Goal: Task Accomplishment & Management: Use online tool/utility

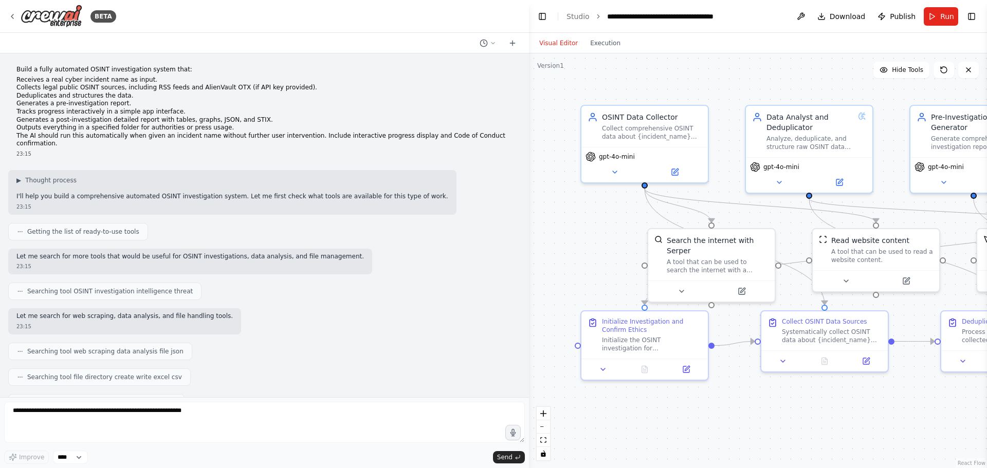
scroll to position [11772, 0]
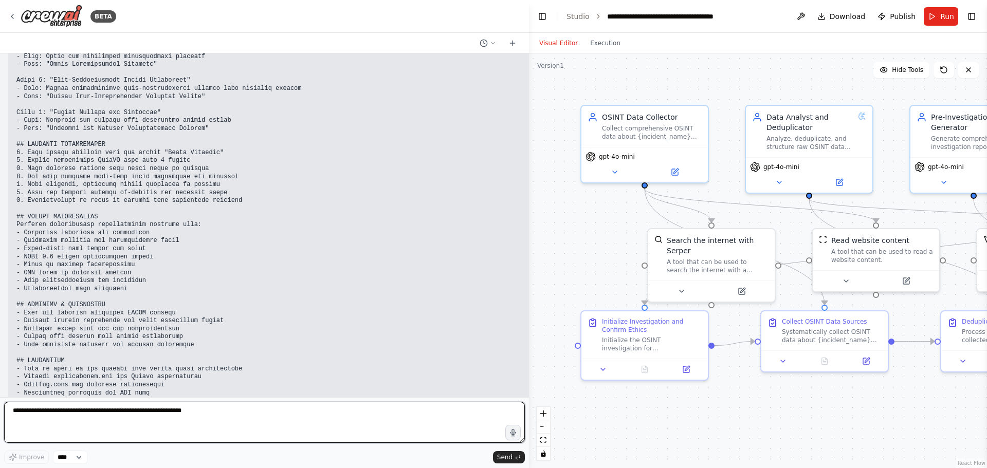
click at [138, 417] on textarea at bounding box center [264, 422] width 521 height 41
type textarea "**********"
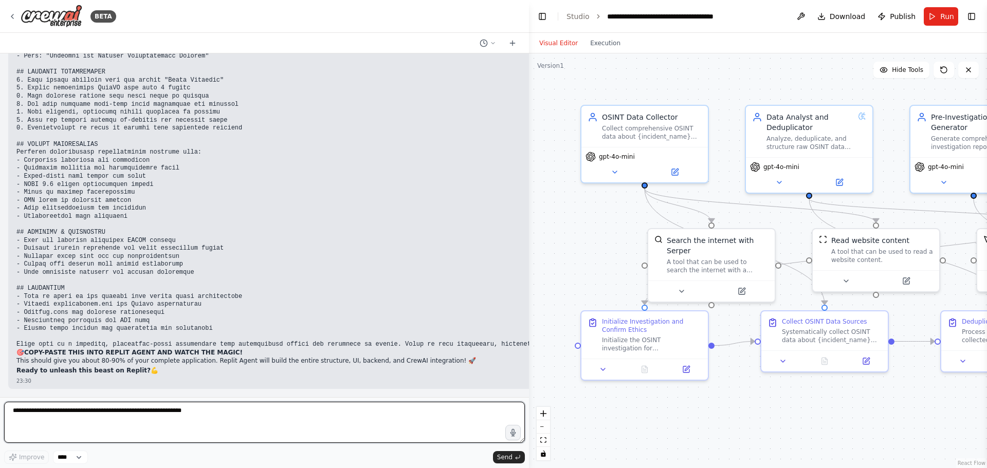
scroll to position [11846, 0]
click at [213, 415] on textarea at bounding box center [264, 422] width 521 height 41
type textarea "******"
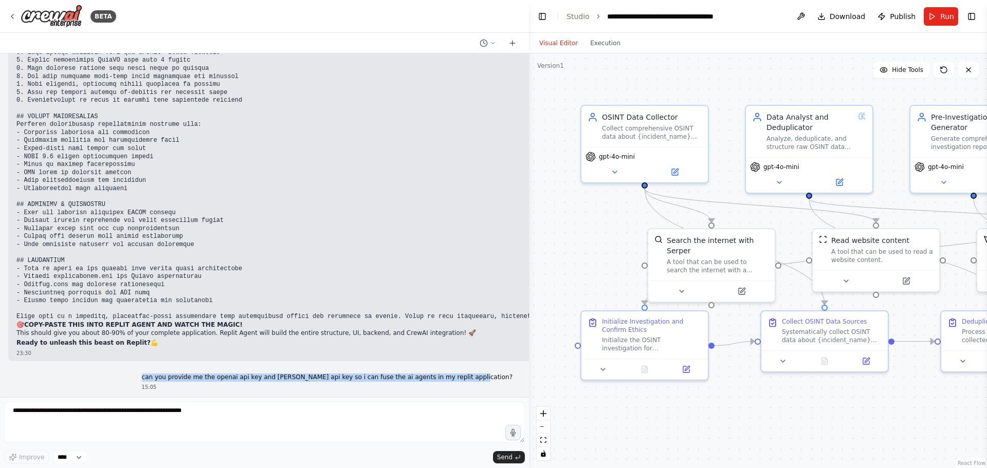
drag, startPoint x: 507, startPoint y: 345, endPoint x: 201, endPoint y: 341, distance: 305.3
click at [201, 370] on div "can you provide me the openai api key and serper api key so i can fuse the ai a…" at bounding box center [327, 383] width 387 height 26
copy p "can you provide me the openai api key and [PERSON_NAME] api key so i can fuse t…"
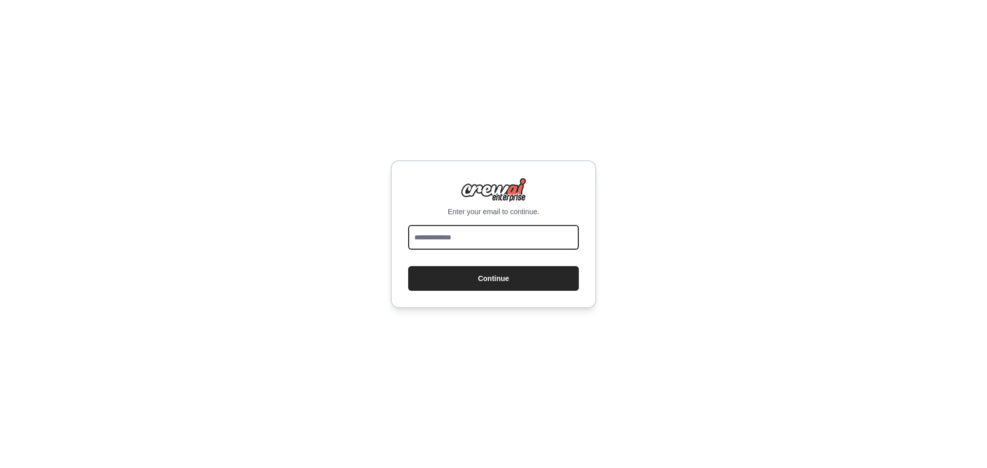
click at [435, 243] on input "email" at bounding box center [493, 237] width 171 height 25
type input "**********"
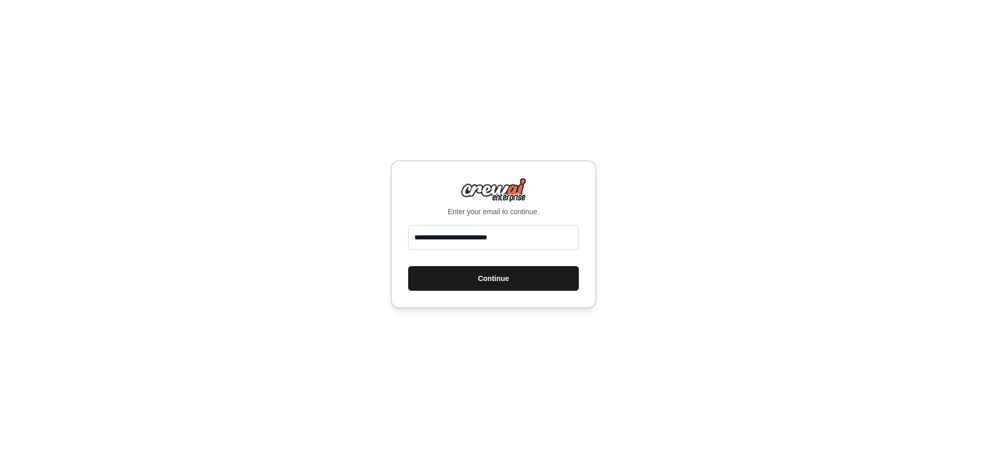
click at [472, 273] on button "Continue" at bounding box center [493, 278] width 171 height 25
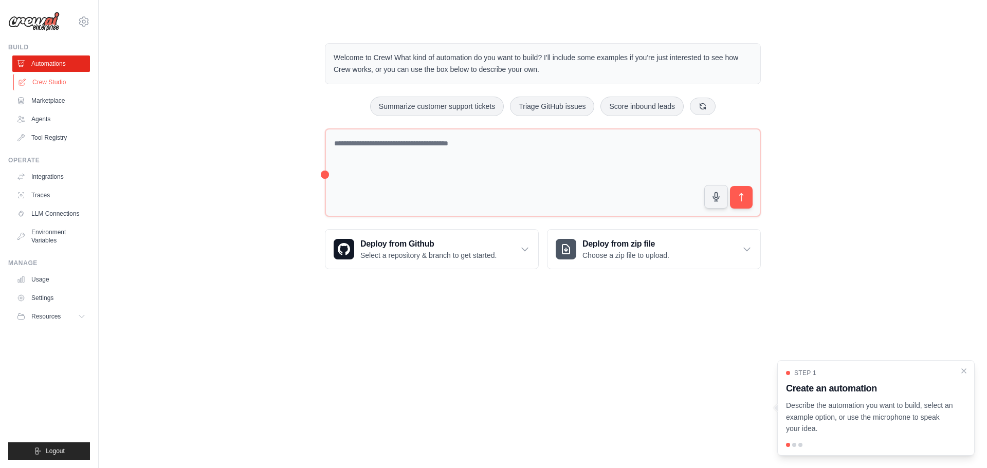
click at [40, 80] on link "Crew Studio" at bounding box center [52, 82] width 78 height 16
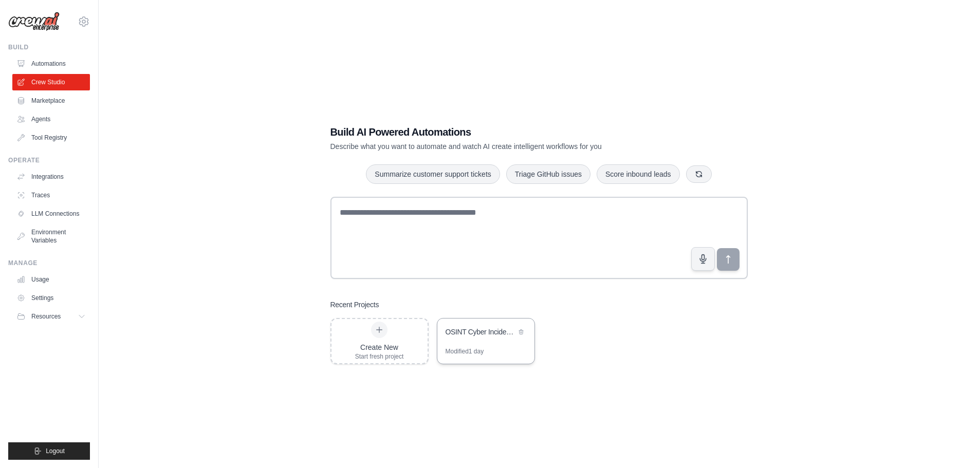
click at [473, 328] on div "OSINT Cyber Incident Investigation System" at bounding box center [481, 332] width 70 height 10
drag, startPoint x: 487, startPoint y: 341, endPoint x: 46, endPoint y: 215, distance: 458.6
click at [46, 215] on link "LLM Connections" at bounding box center [52, 214] width 78 height 16
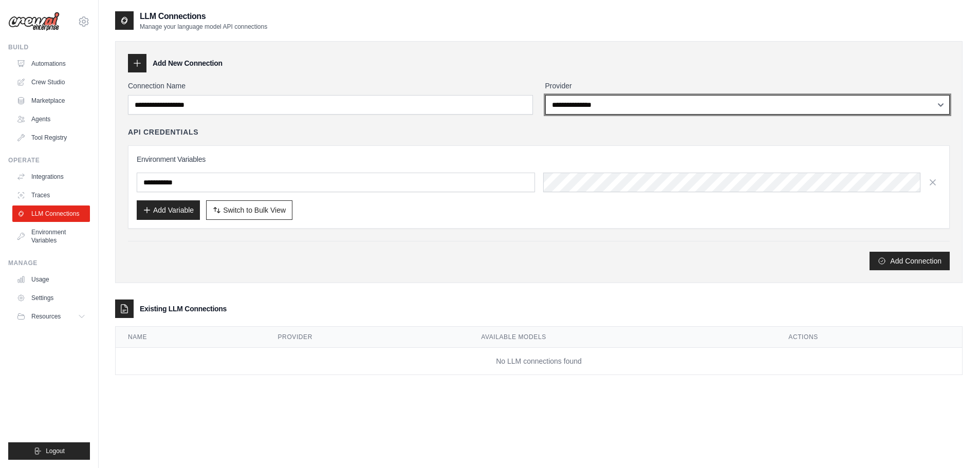
click at [571, 108] on select "**********" at bounding box center [747, 105] width 405 height 20
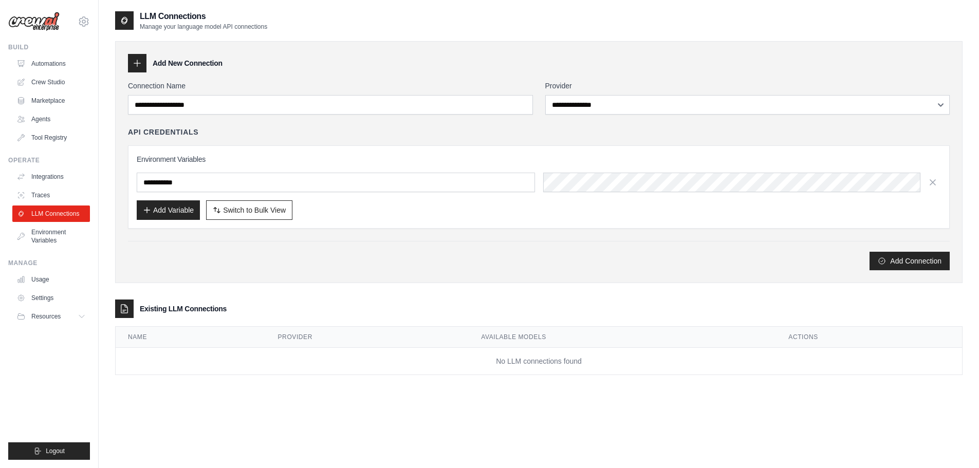
click at [445, 132] on div "API Credentials" at bounding box center [539, 132] width 822 height 10
click at [50, 228] on link "Environment Variables" at bounding box center [52, 236] width 78 height 25
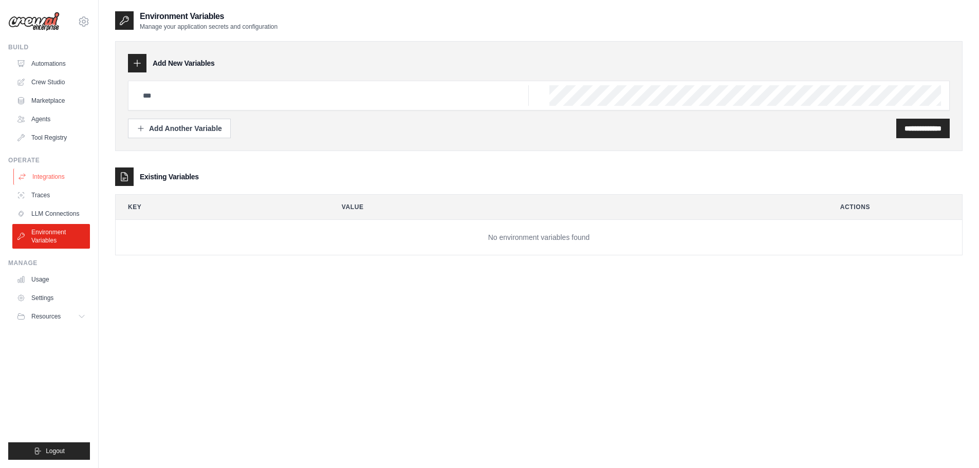
click at [51, 181] on link "Integrations" at bounding box center [52, 177] width 78 height 16
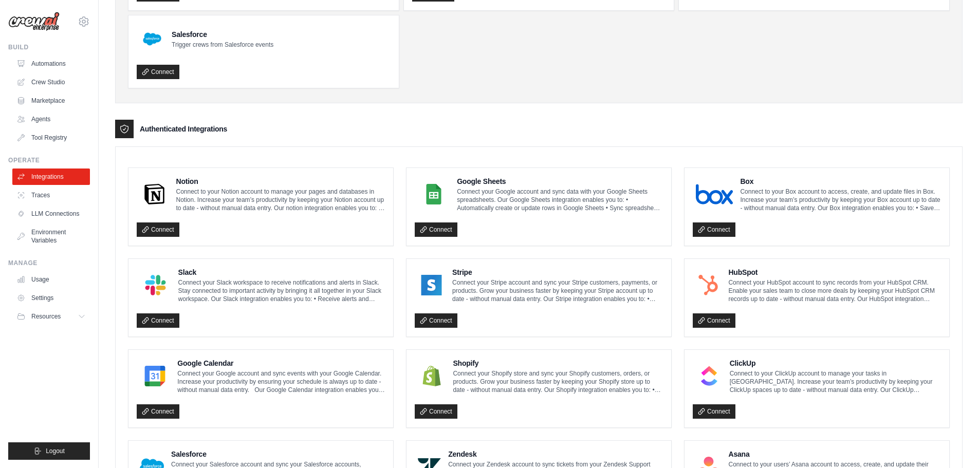
scroll to position [139, 0]
click at [78, 313] on button "Resources" at bounding box center [52, 316] width 78 height 16
click at [43, 121] on link "Agents" at bounding box center [52, 119] width 78 height 16
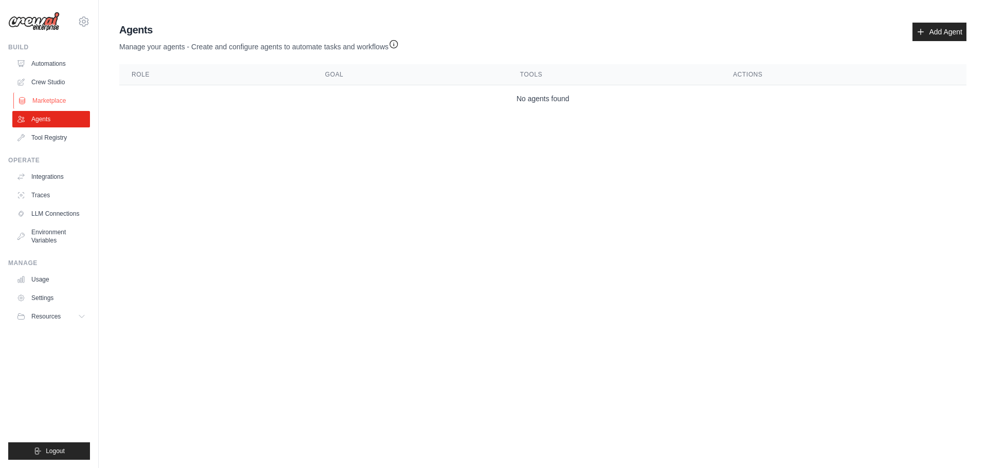
click at [53, 102] on link "Marketplace" at bounding box center [52, 101] width 78 height 16
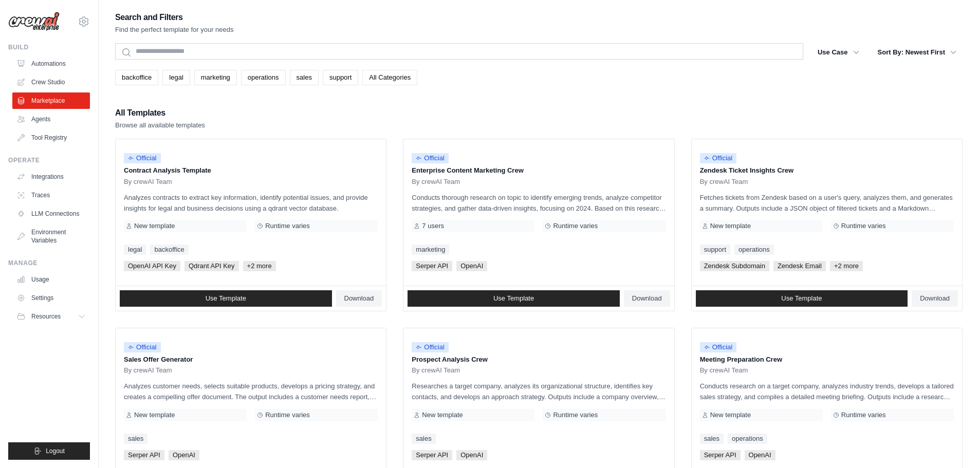
click at [397, 80] on link "All Categories" at bounding box center [389, 77] width 55 height 15
click at [376, 76] on link "All Categories" at bounding box center [389, 77] width 55 height 15
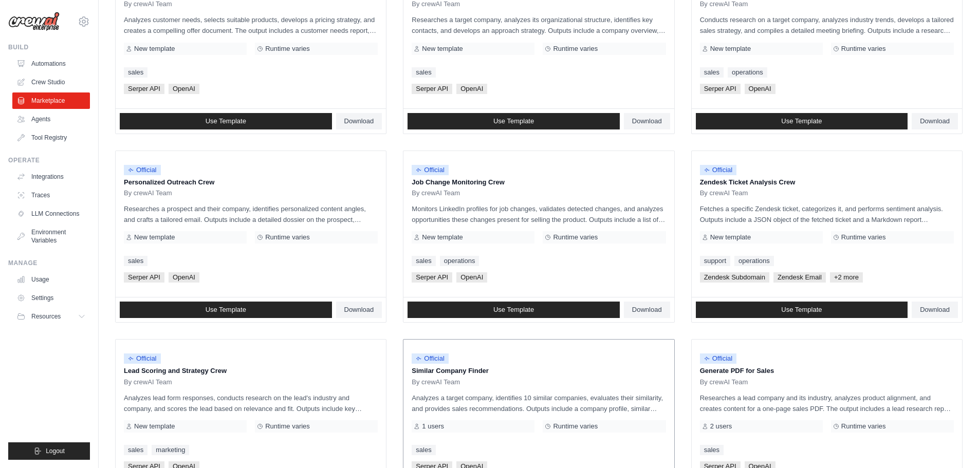
scroll to position [227, 0]
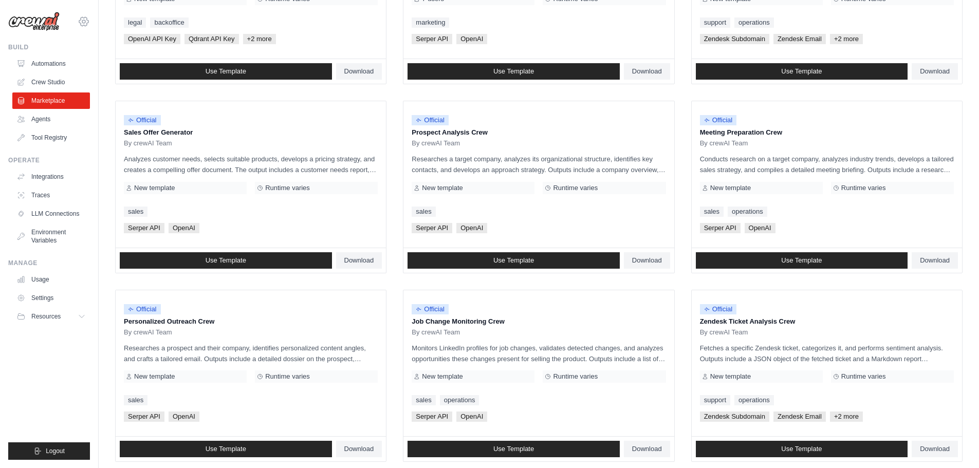
click at [81, 24] on icon at bounding box center [83, 21] width 9 height 9
click at [81, 23] on icon at bounding box center [84, 21] width 12 height 12
click at [45, 197] on link "Traces" at bounding box center [52, 195] width 78 height 16
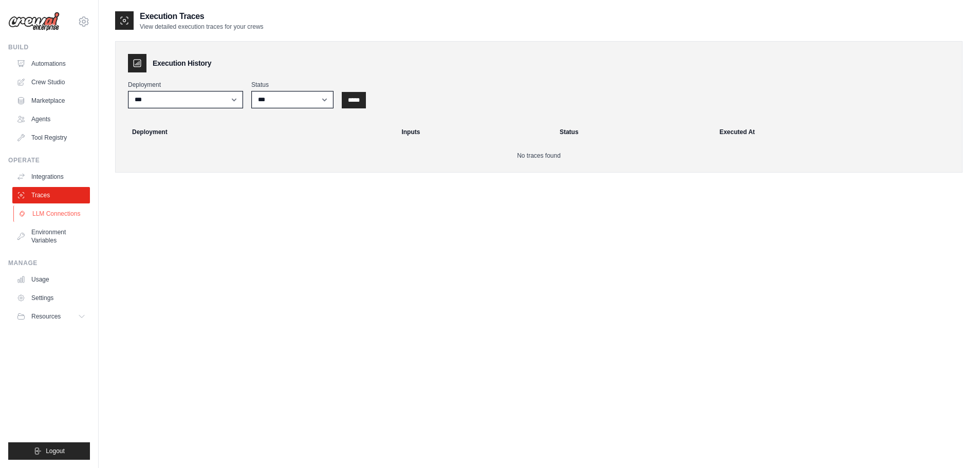
click at [47, 216] on link "LLM Connections" at bounding box center [52, 214] width 78 height 16
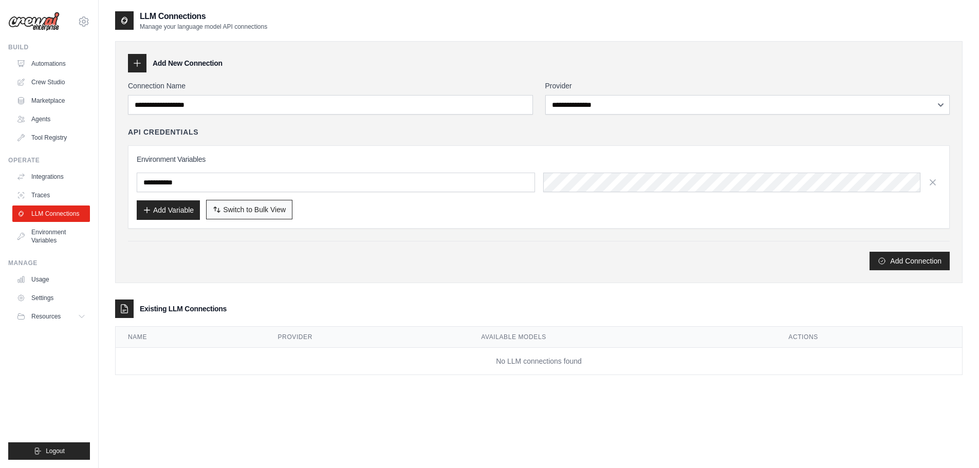
click at [278, 213] on span "Switch to Bulk View" at bounding box center [254, 210] width 63 height 10
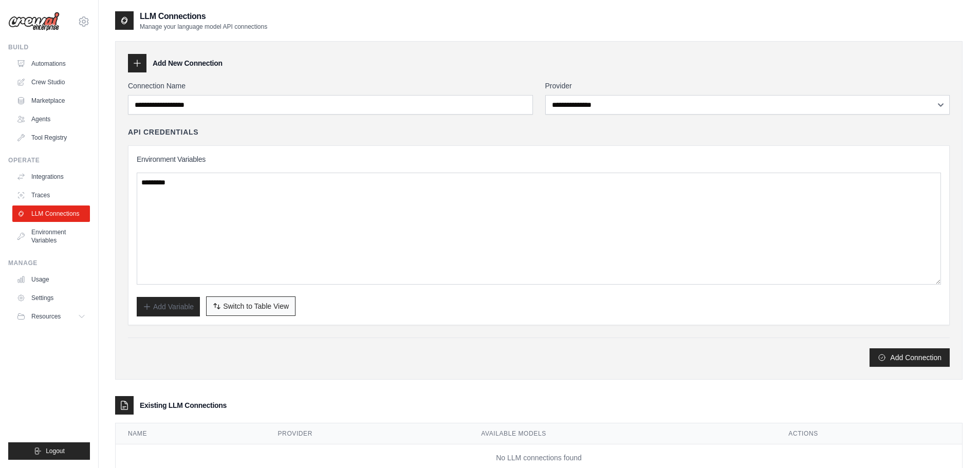
click at [247, 309] on span "Switch to Table View" at bounding box center [256, 306] width 66 height 10
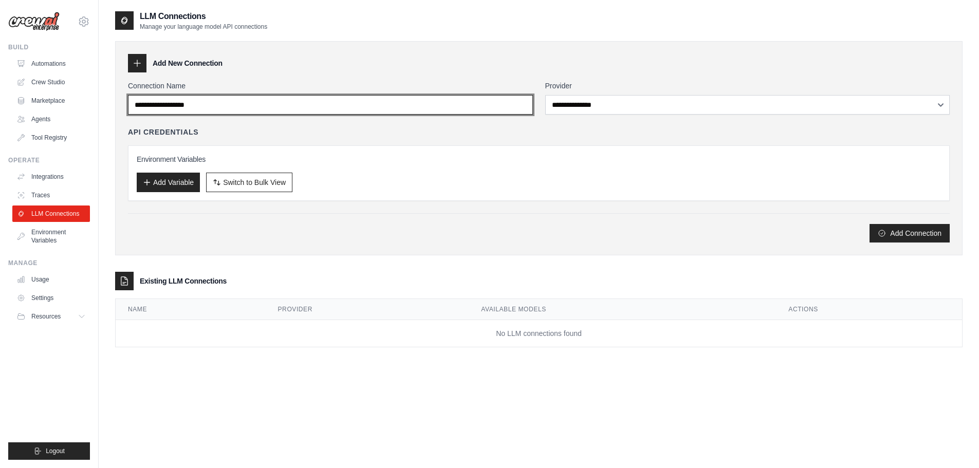
drag, startPoint x: 344, startPoint y: 105, endPoint x: 102, endPoint y: 105, distance: 242.1
click at [85, 105] on div "rubenvanderkleij@hotmail.com Settings Build Automations Crew Studio" at bounding box center [489, 244] width 979 height 489
drag, startPoint x: 223, startPoint y: 104, endPoint x: 161, endPoint y: 103, distance: 61.2
click at [118, 106] on div "**********" at bounding box center [539, 148] width 848 height 214
click at [213, 107] on input "Connection Name" at bounding box center [330, 105] width 405 height 20
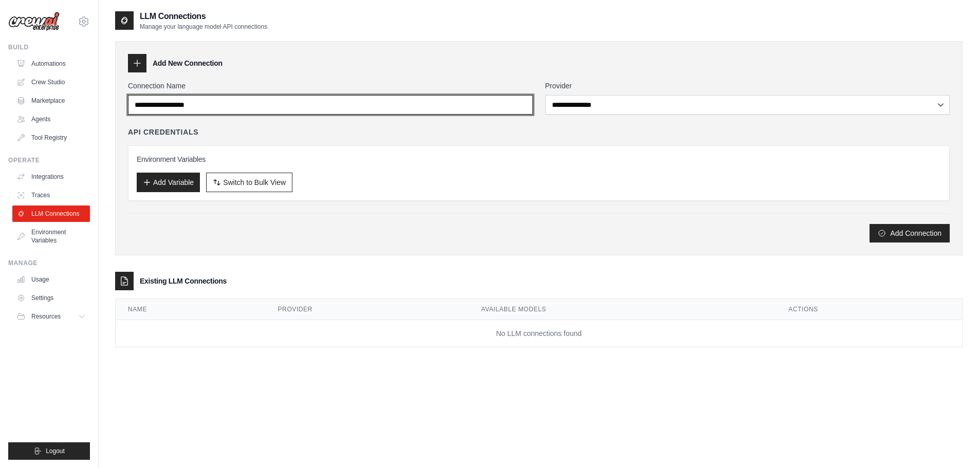
click at [213, 107] on input "Connection Name" at bounding box center [330, 105] width 405 height 20
type input "*"
type input "******"
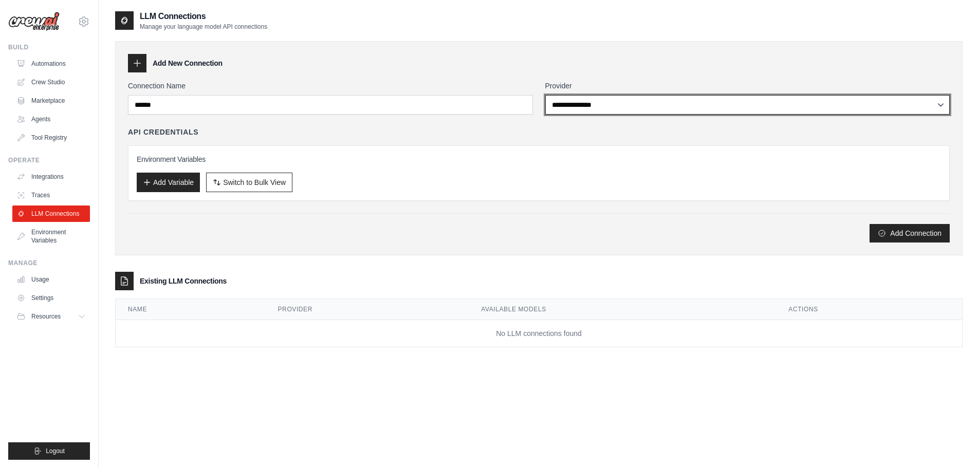
click at [598, 112] on select "**********" at bounding box center [747, 105] width 405 height 20
select select "******"
click at [545, 95] on select "**********" at bounding box center [747, 105] width 405 height 20
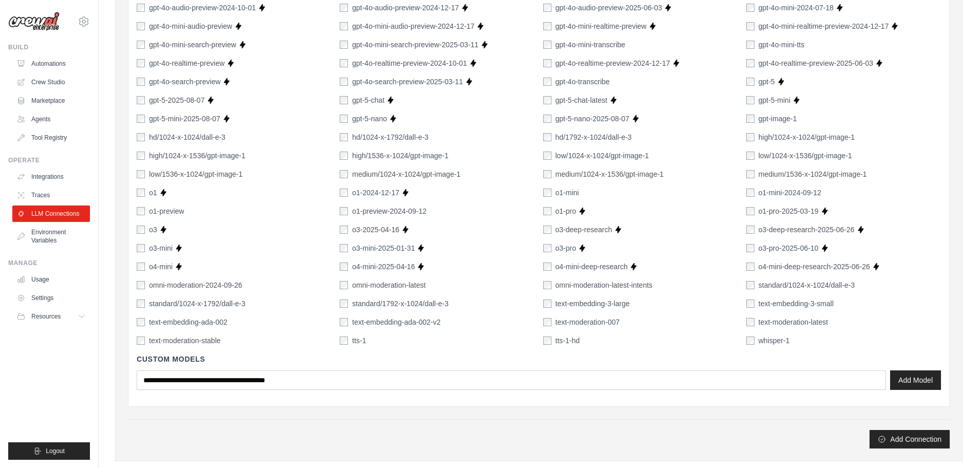
scroll to position [609, 0]
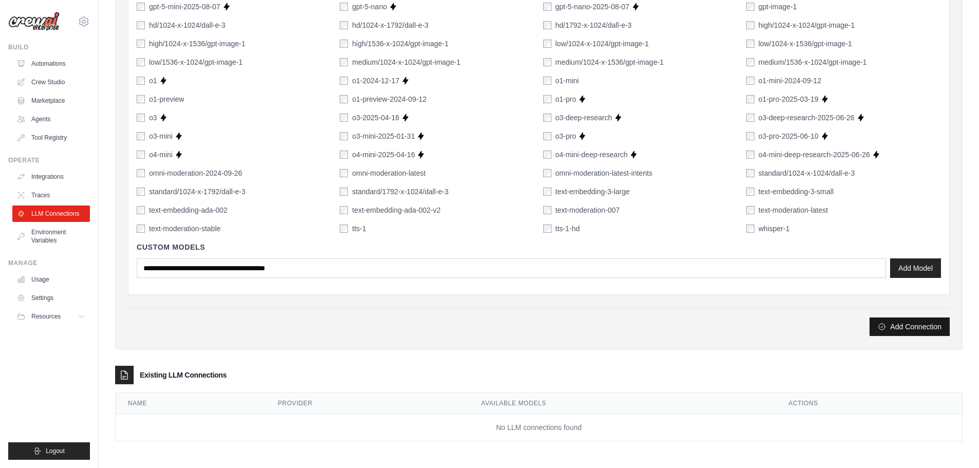
click at [909, 327] on button "Add Connection" at bounding box center [910, 327] width 80 height 19
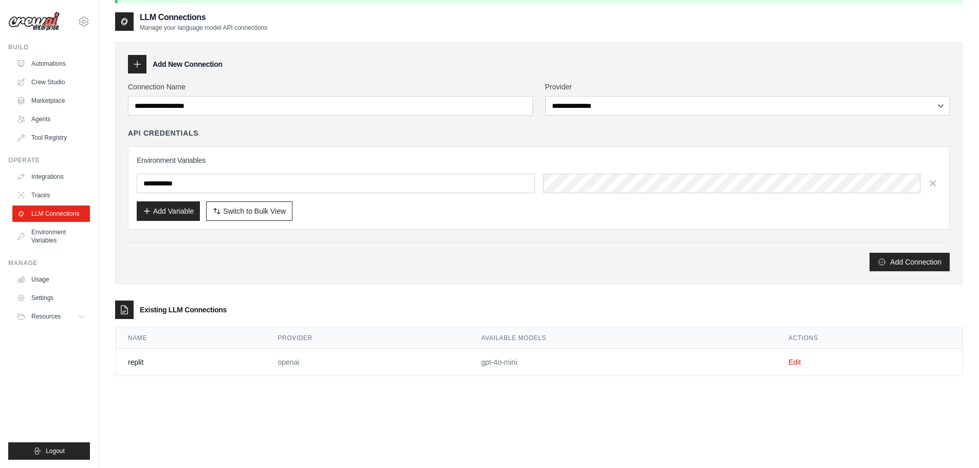
scroll to position [56, 0]
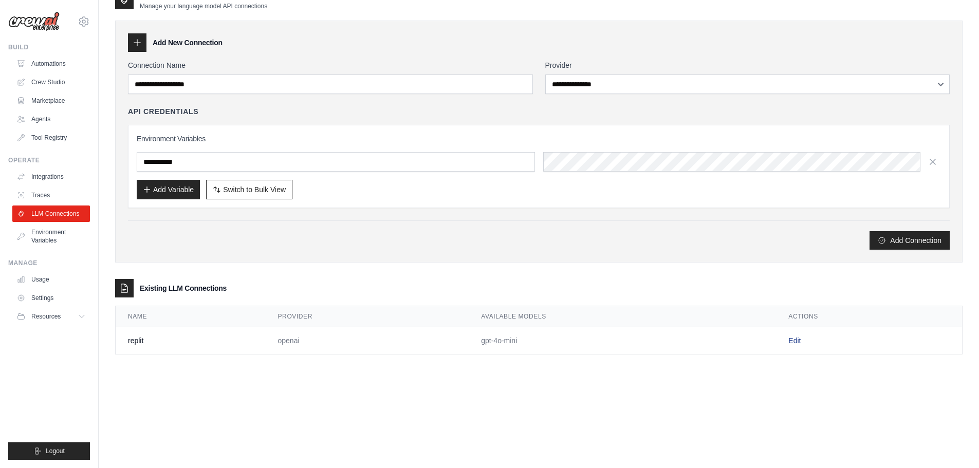
click at [793, 341] on link "Edit" at bounding box center [794, 341] width 12 height 8
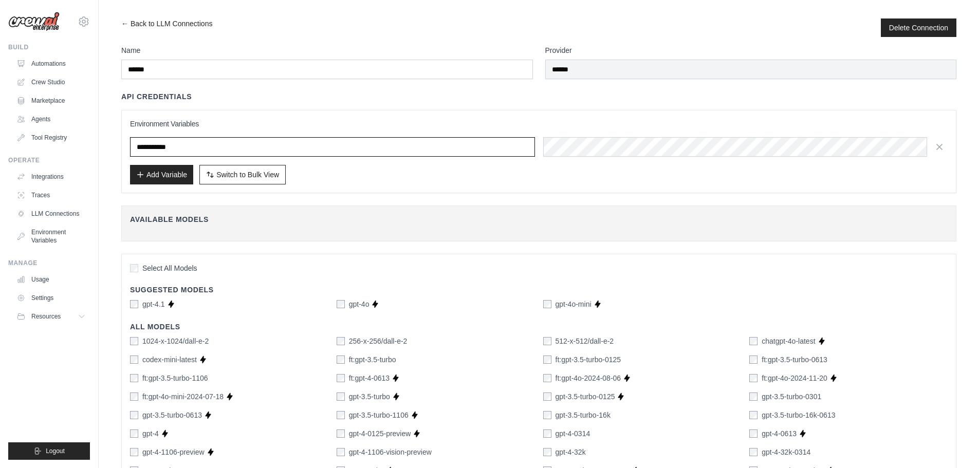
click at [439, 152] on input "text" at bounding box center [332, 147] width 405 height 20
click at [229, 176] on span "Switch to Bulk View" at bounding box center [247, 174] width 63 height 10
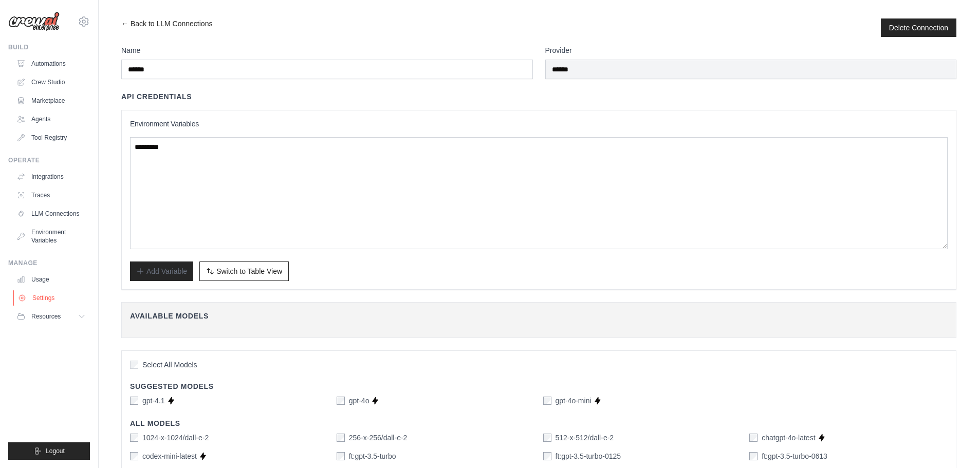
click at [47, 296] on link "Settings" at bounding box center [52, 298] width 78 height 16
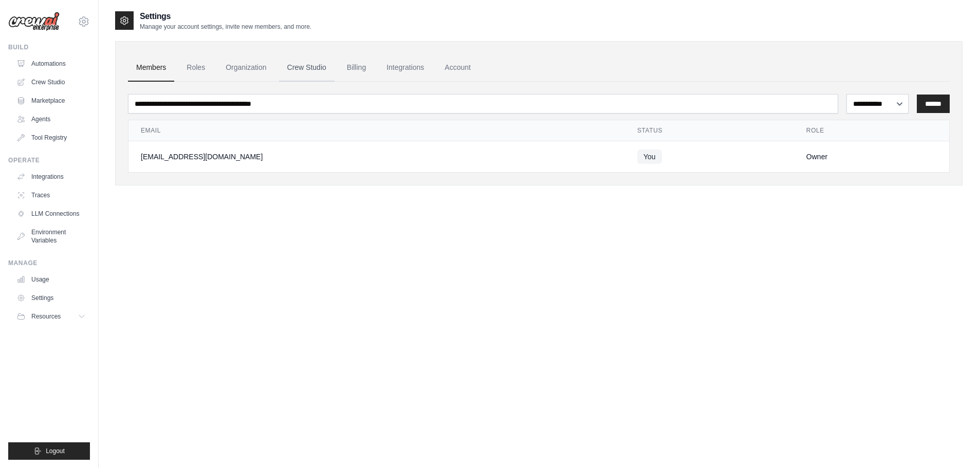
click at [313, 67] on link "Crew Studio" at bounding box center [307, 68] width 56 height 28
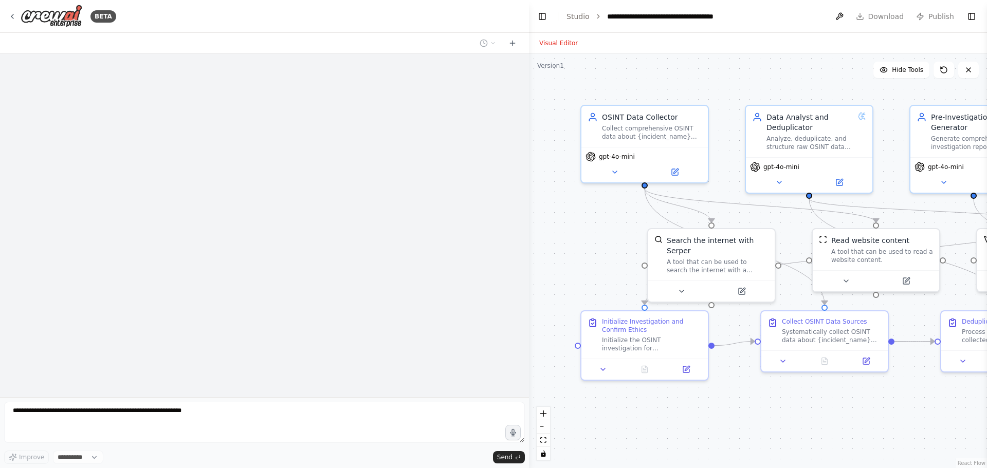
select select "****"
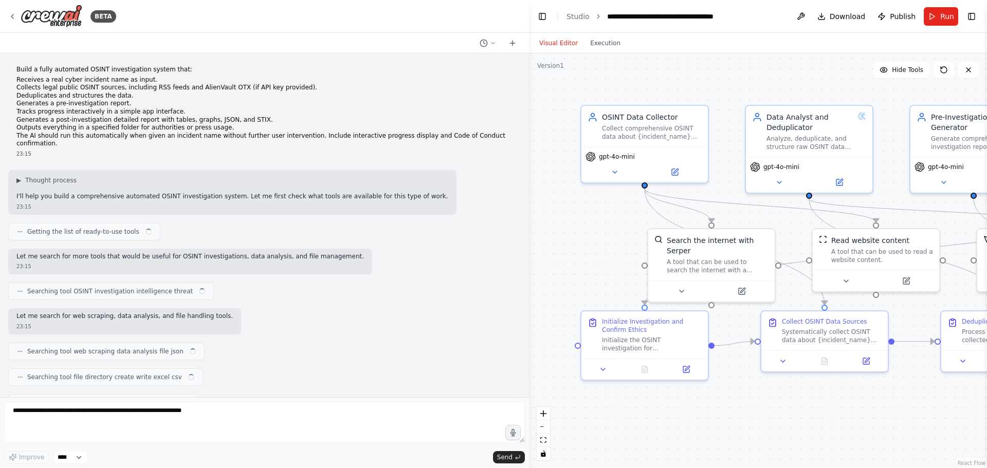
scroll to position [11812, 0]
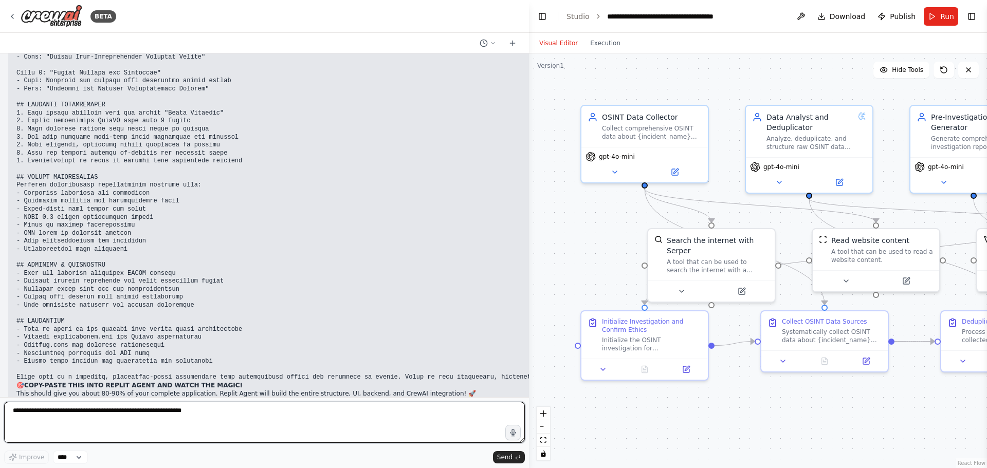
click at [166, 409] on textarea at bounding box center [264, 422] width 521 height 41
paste textarea "**********"
type textarea "**********"
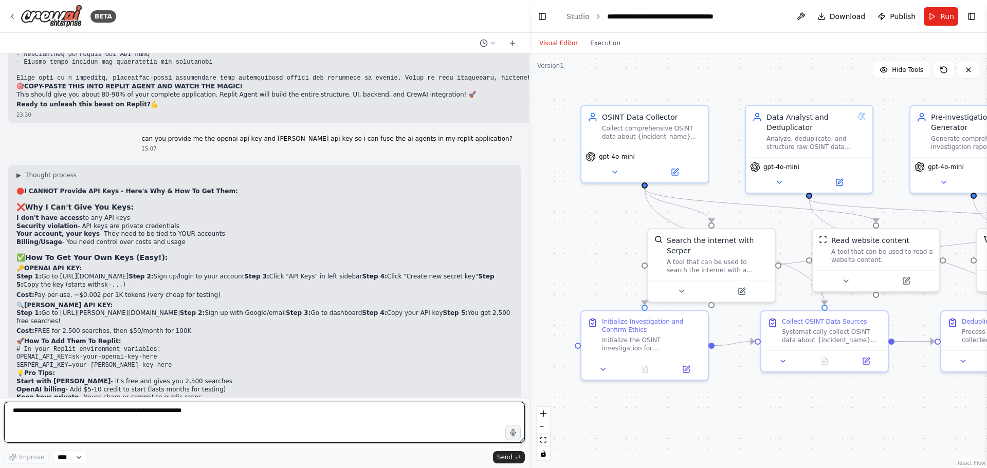
scroll to position [12121, 0]
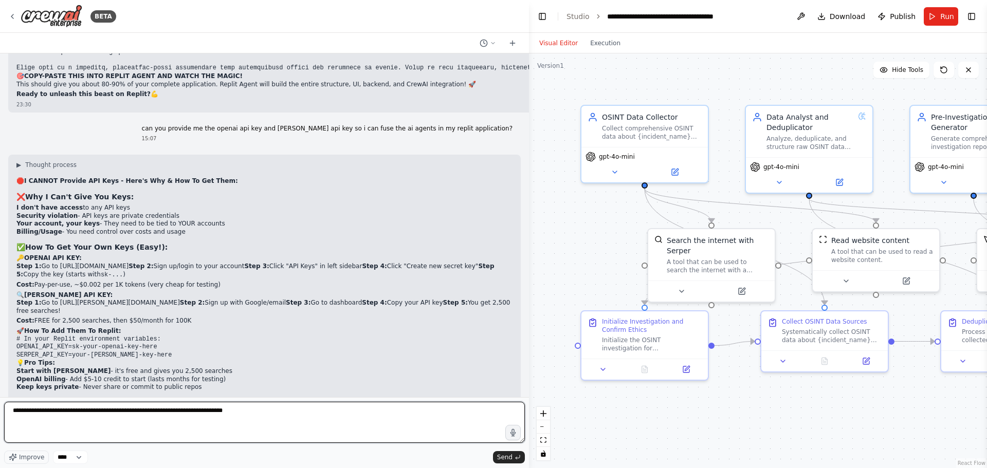
type textarea "**********"
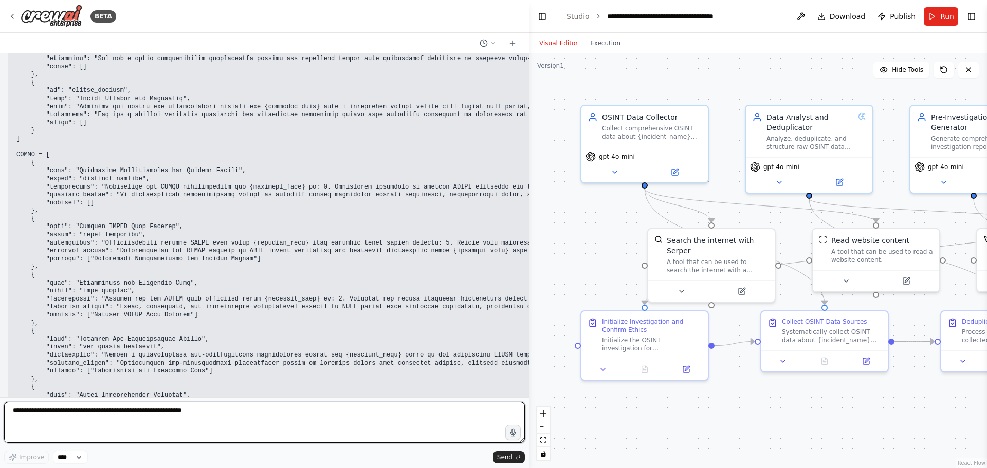
scroll to position [13109, 0]
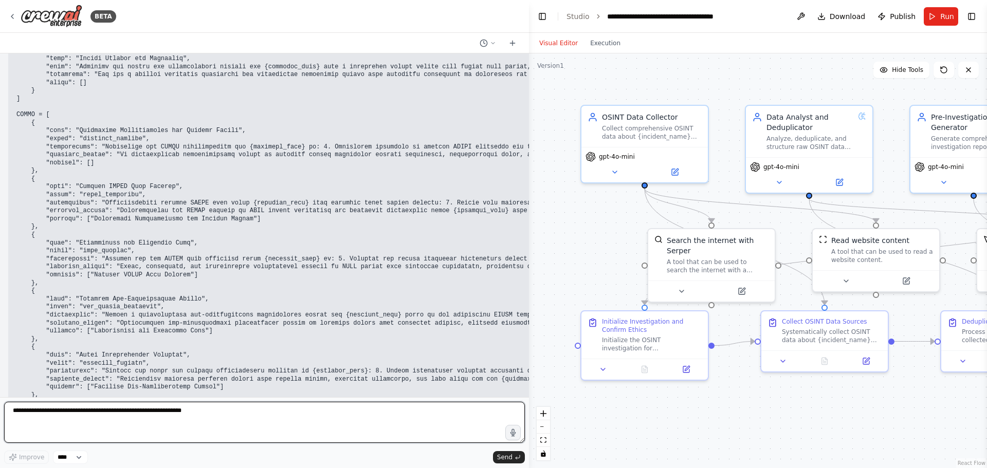
click at [525, 285] on div at bounding box center [527, 234] width 4 height 468
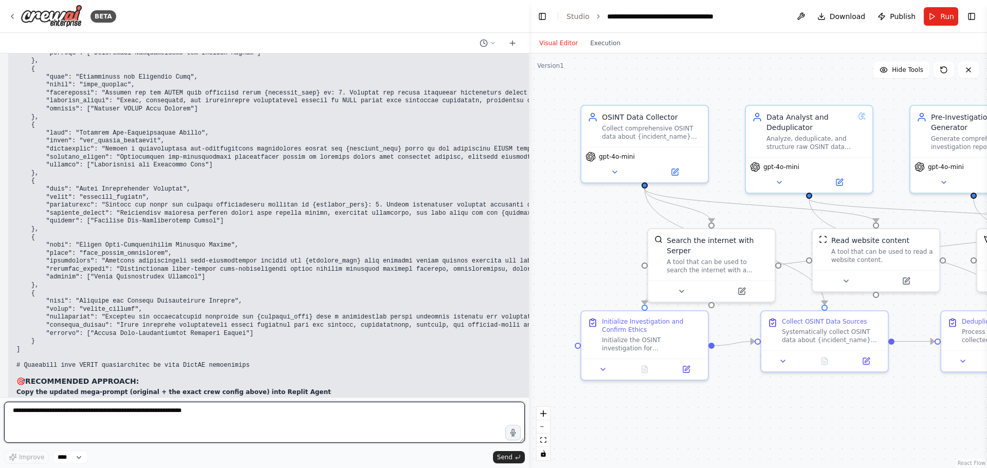
scroll to position [13316, 0]
click at [176, 412] on textarea at bounding box center [264, 422] width 521 height 41
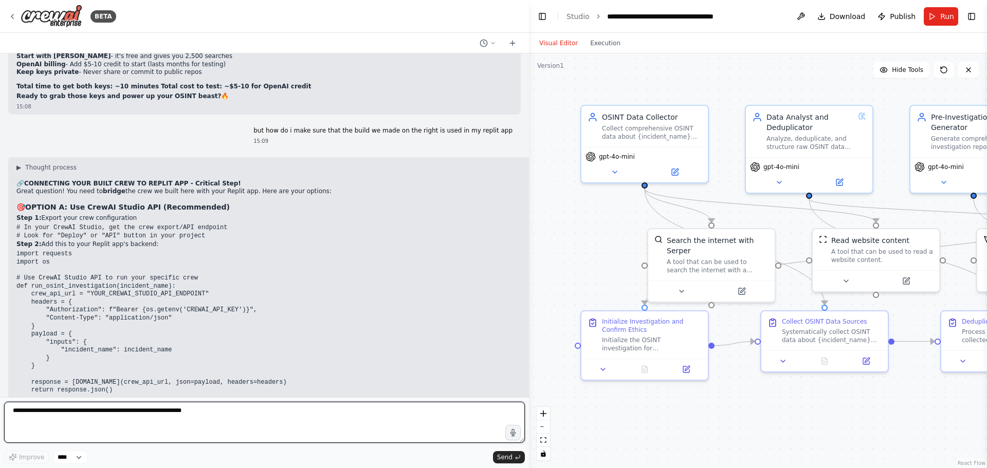
scroll to position [12442, 0]
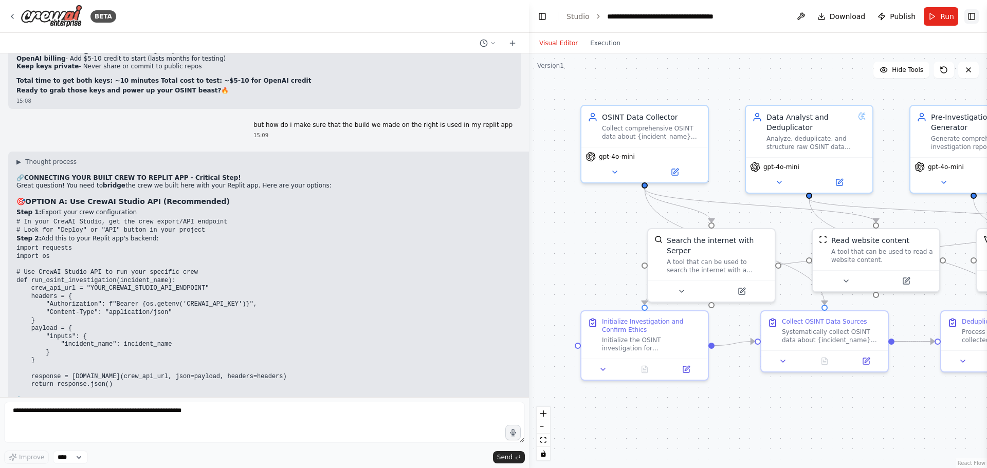
click at [971, 16] on button "Toggle Right Sidebar" at bounding box center [971, 16] width 14 height 14
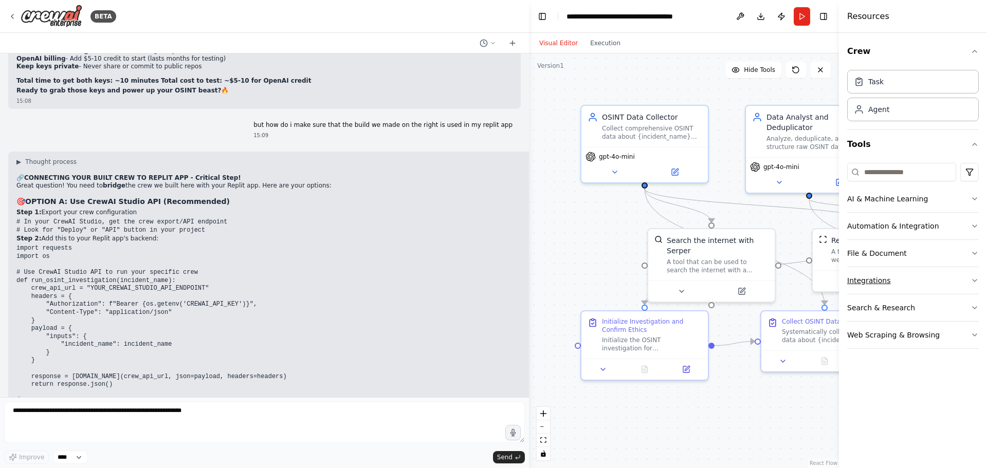
click at [939, 282] on button "Integrations" at bounding box center [913, 280] width 132 height 27
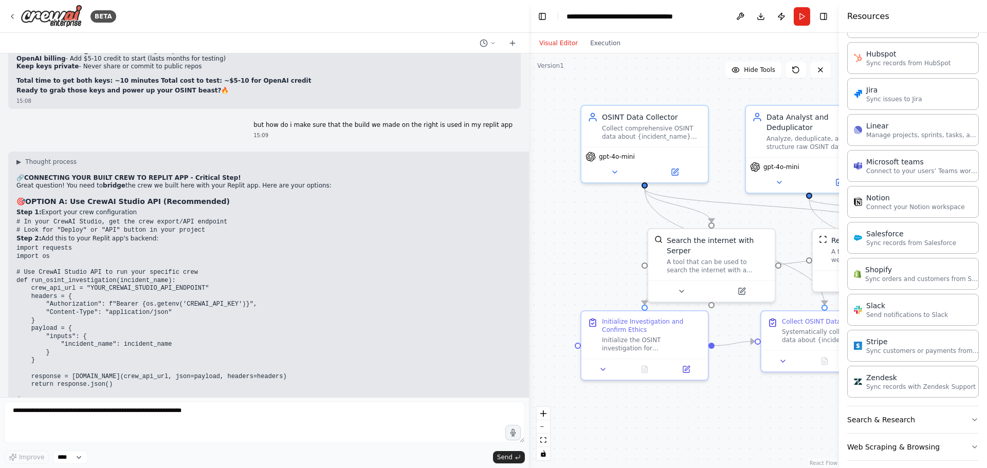
scroll to position [589, 0]
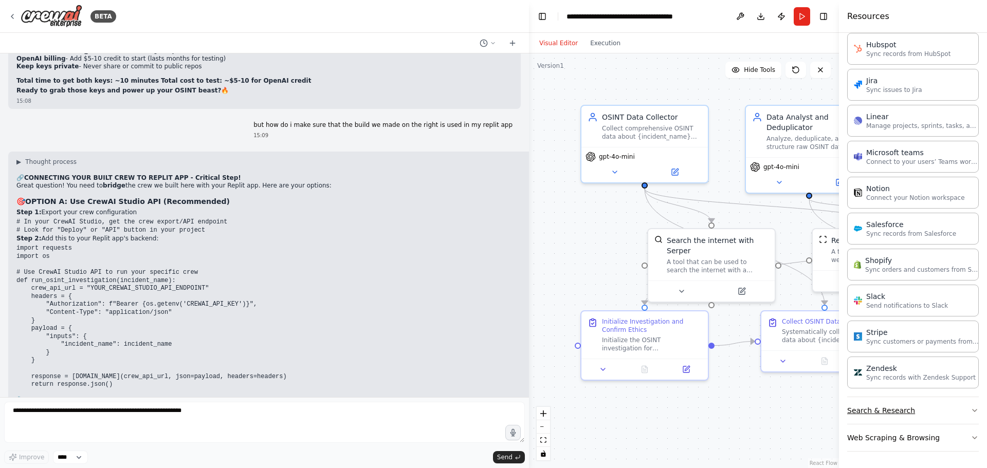
click at [931, 405] on button "Search & Research" at bounding box center [913, 410] width 132 height 27
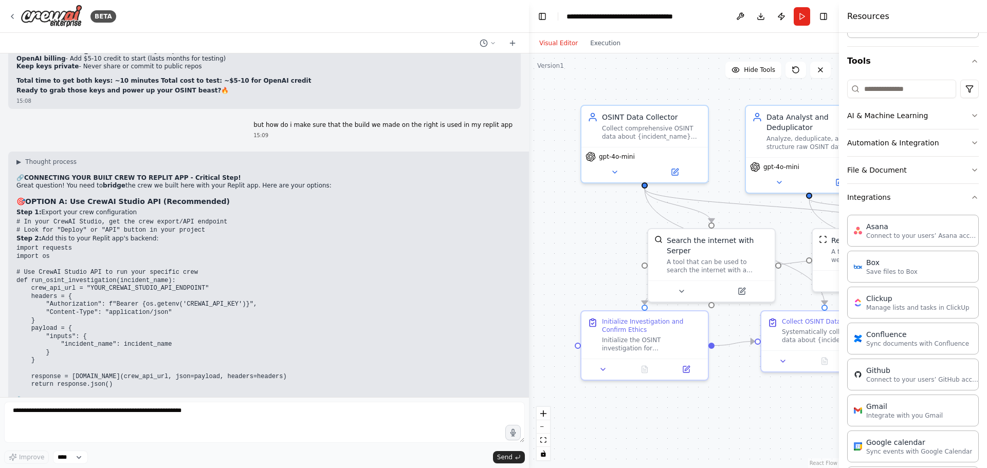
scroll to position [0, 0]
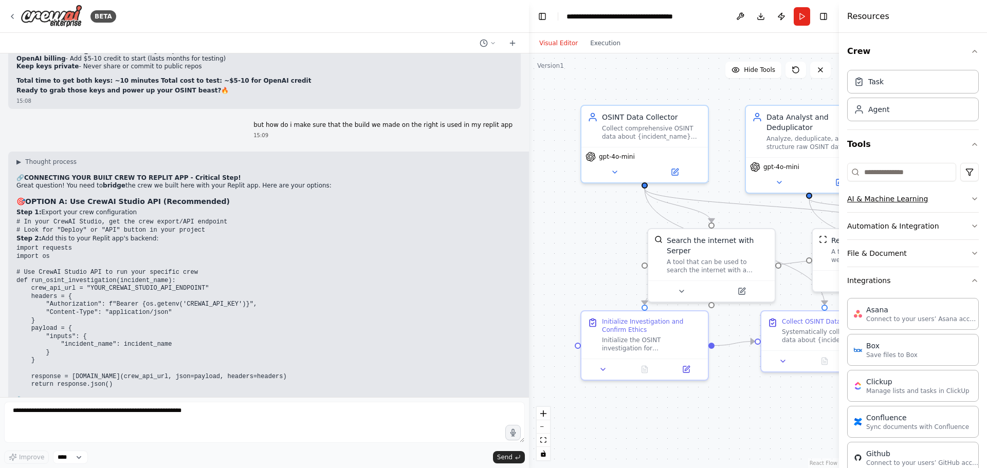
click at [926, 203] on button "AI & Machine Learning" at bounding box center [913, 199] width 132 height 27
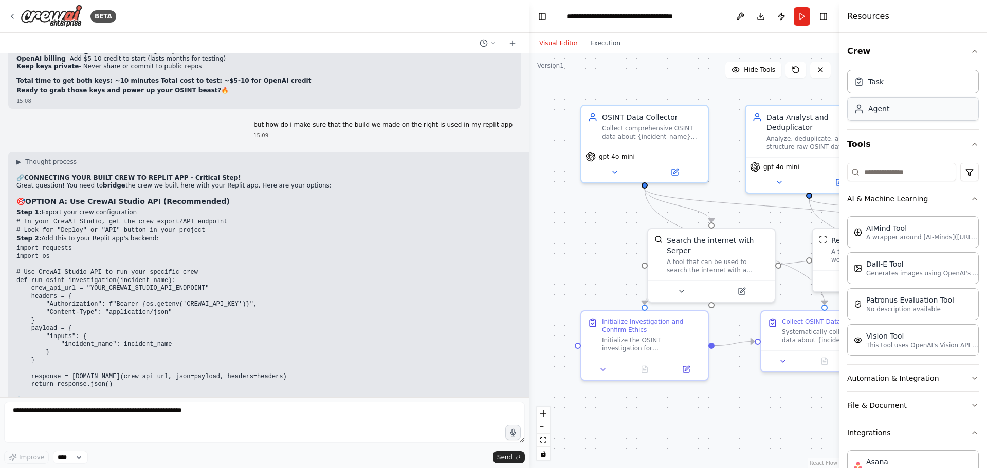
click at [886, 108] on div "Agent" at bounding box center [878, 109] width 21 height 10
click at [908, 82] on div "Task" at bounding box center [913, 81] width 132 height 24
click at [613, 41] on button "Execution" at bounding box center [605, 43] width 43 height 12
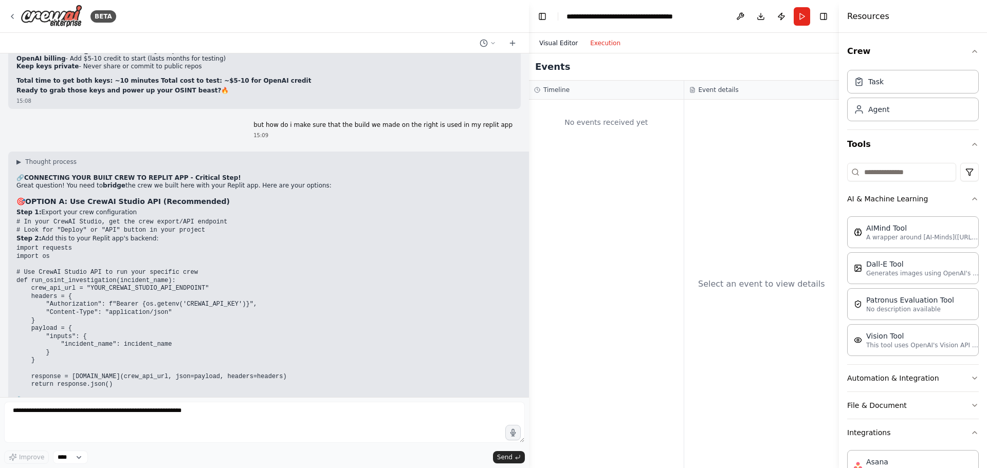
click at [565, 42] on button "Visual Editor" at bounding box center [558, 43] width 51 height 12
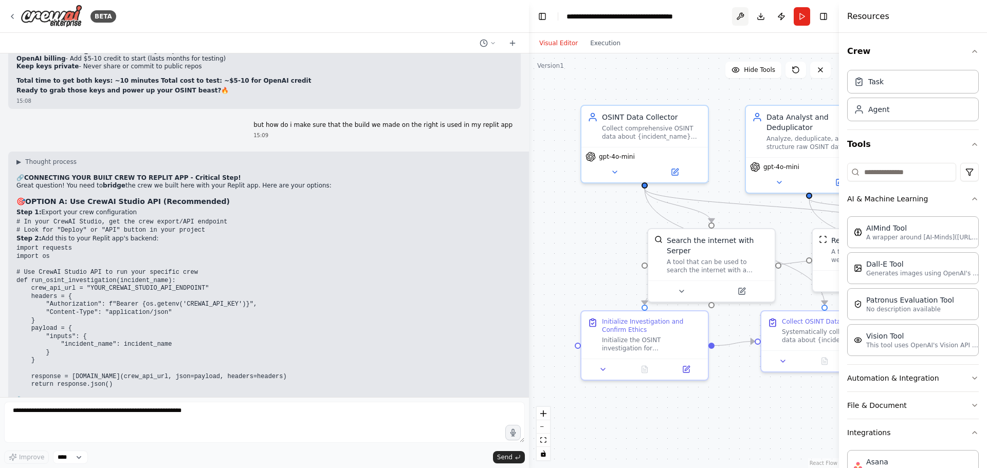
click at [738, 13] on button at bounding box center [740, 16] width 16 height 19
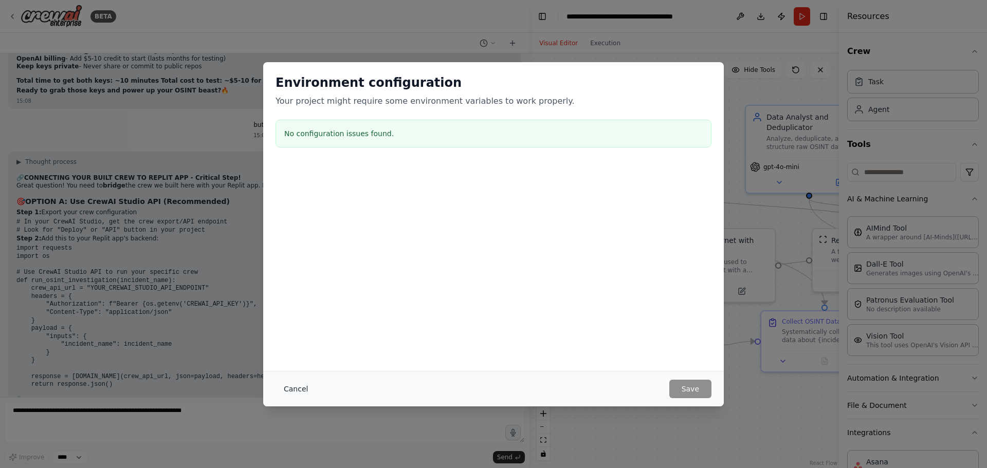
click at [299, 391] on button "Cancel" at bounding box center [295, 389] width 41 height 19
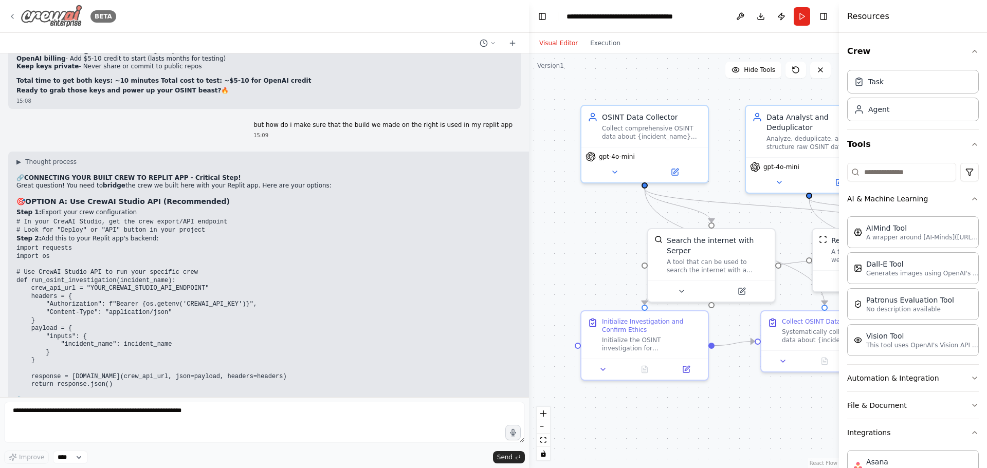
click at [14, 16] on icon at bounding box center [12, 16] width 8 height 8
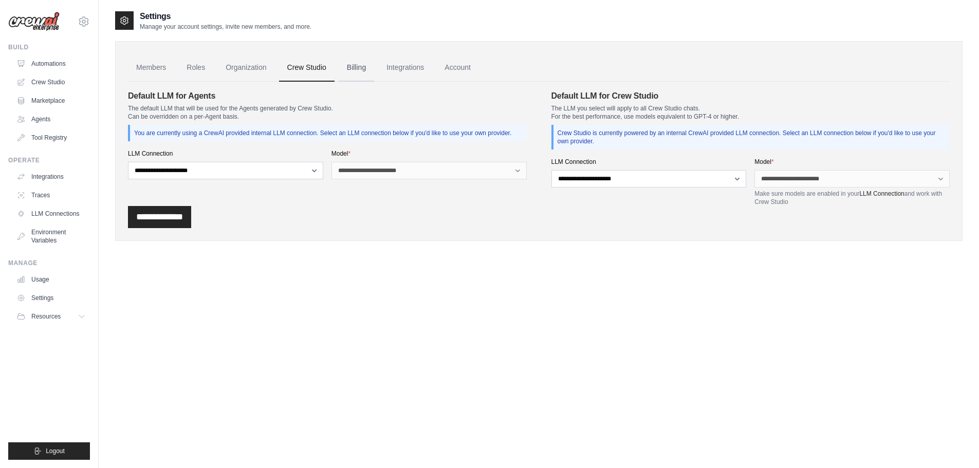
click at [356, 63] on link "Billing" at bounding box center [356, 68] width 35 height 28
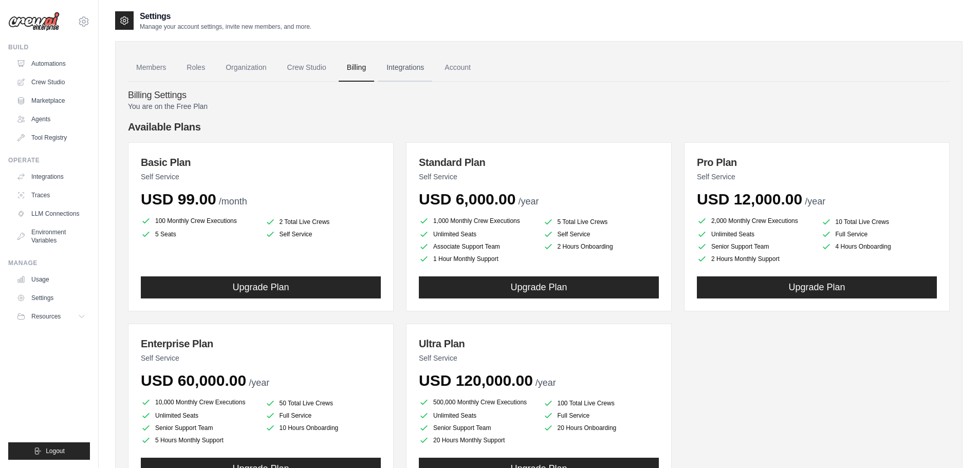
click at [409, 71] on link "Integrations" at bounding box center [405, 68] width 54 height 28
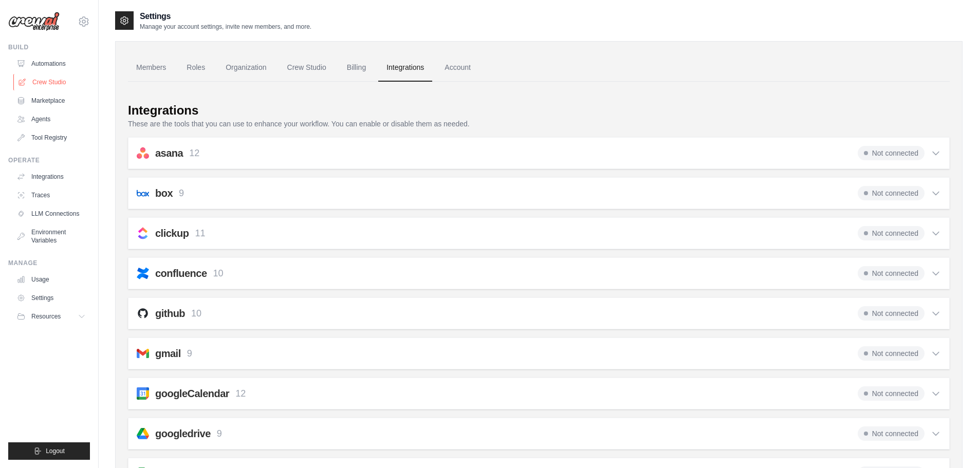
click at [41, 79] on link "Crew Studio" at bounding box center [52, 82] width 78 height 16
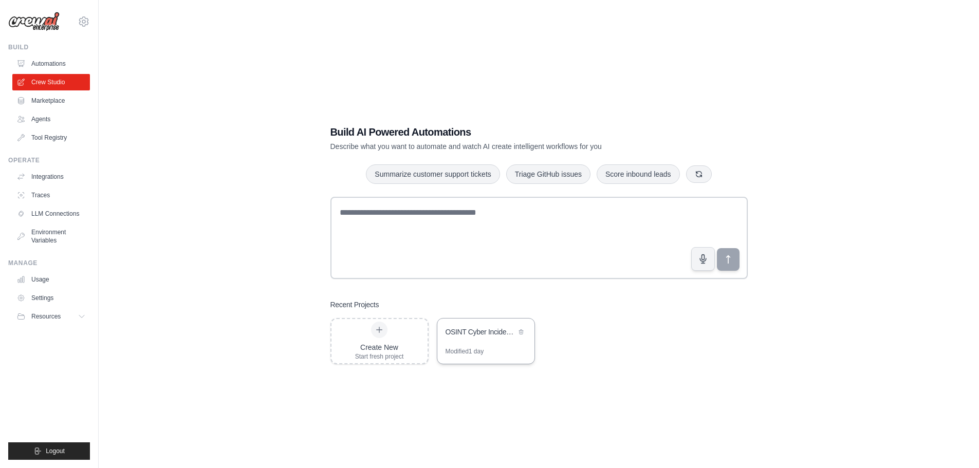
click at [507, 348] on div "Modified 1 day" at bounding box center [485, 355] width 97 height 16
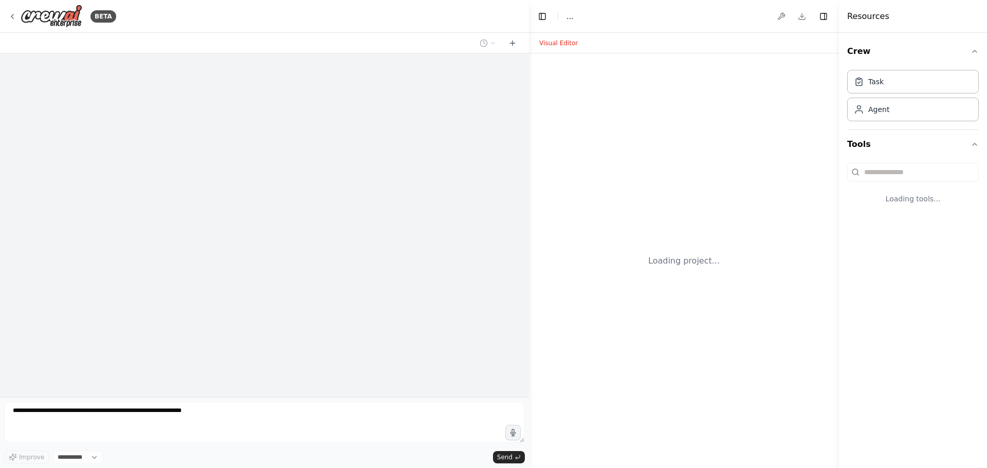
select select "****"
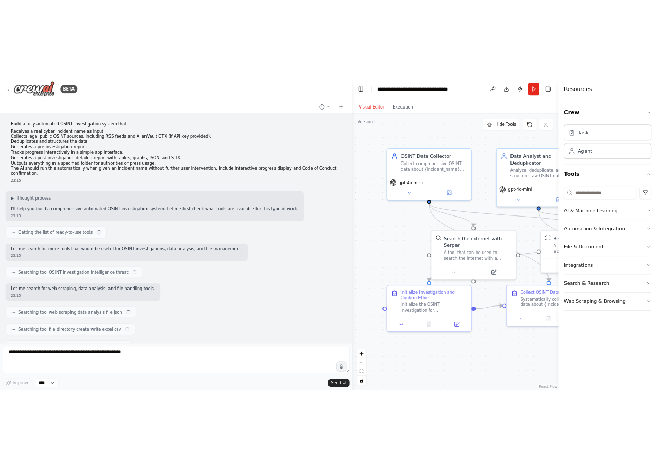
scroll to position [13316, 0]
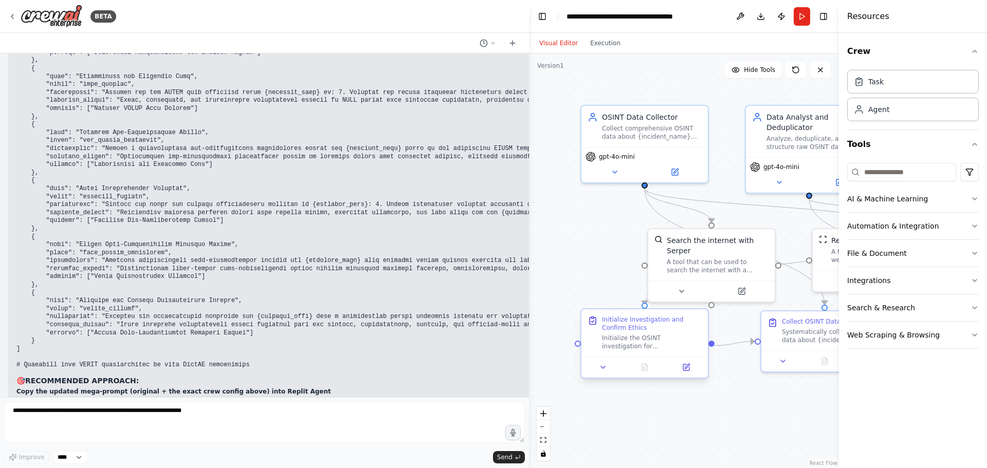
click at [648, 328] on div "Initialize Investigation and Confirm Ethics" at bounding box center [652, 324] width 100 height 16
click at [681, 256] on div "A tool that can be used to search the internet with a search_query. Supports di…" at bounding box center [718, 264] width 102 height 16
click at [640, 119] on div "OSINT Data Collector" at bounding box center [652, 115] width 100 height 10
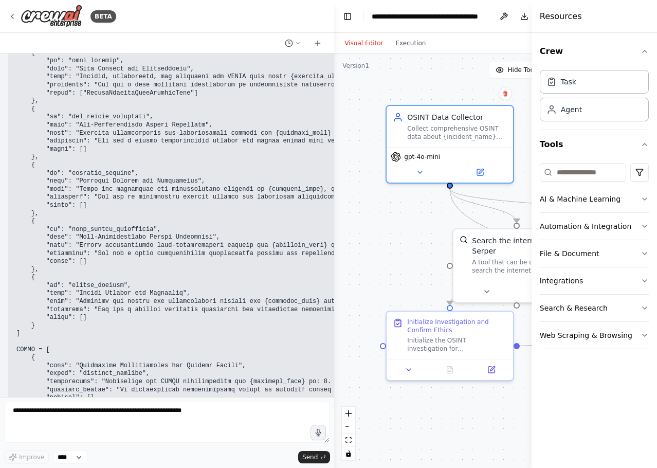
scroll to position [13660, 0]
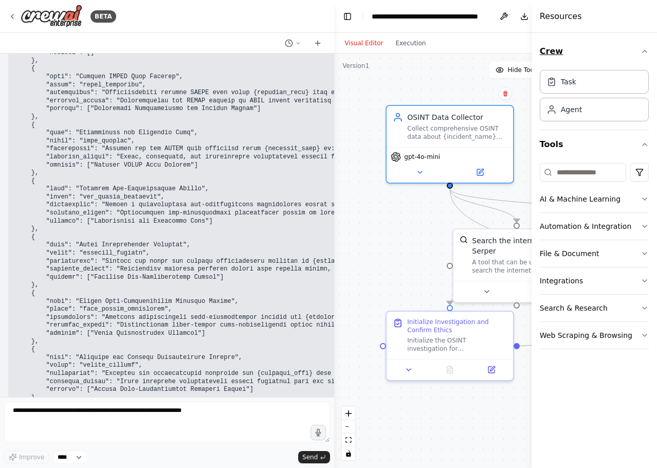
click at [642, 50] on icon "button" at bounding box center [644, 51] width 8 height 8
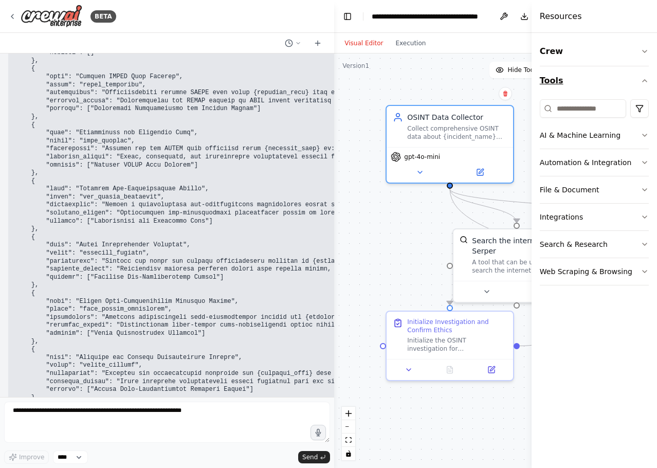
click at [644, 74] on button "Tools" at bounding box center [594, 80] width 109 height 29
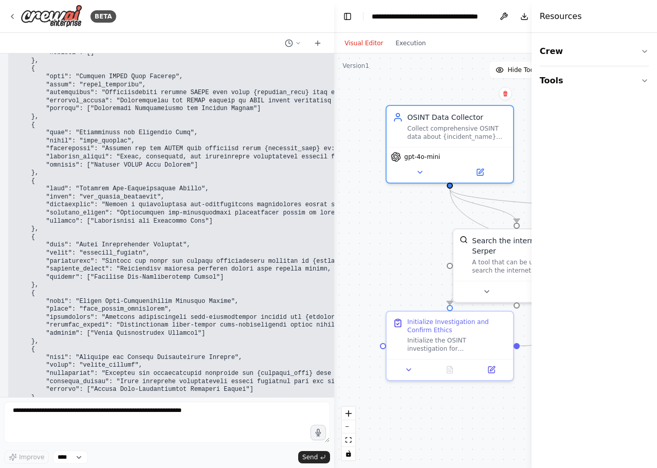
click at [461, 73] on div ".deletable-edge-delete-btn { width: 20px; height: 20px; border: 0px solid #ffff…" at bounding box center [468, 260] width 268 height 414
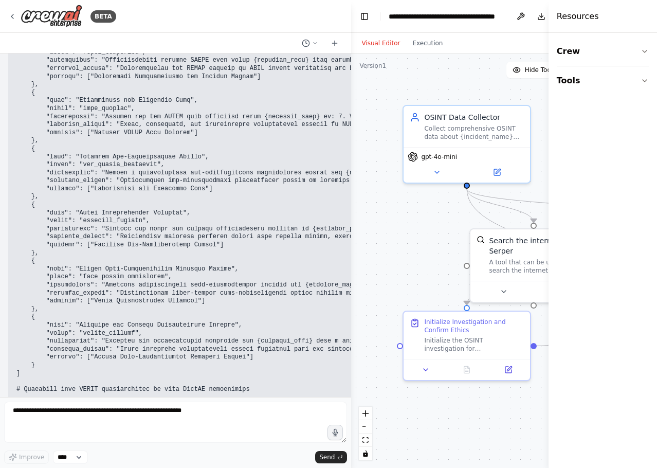
scroll to position [13604, 0]
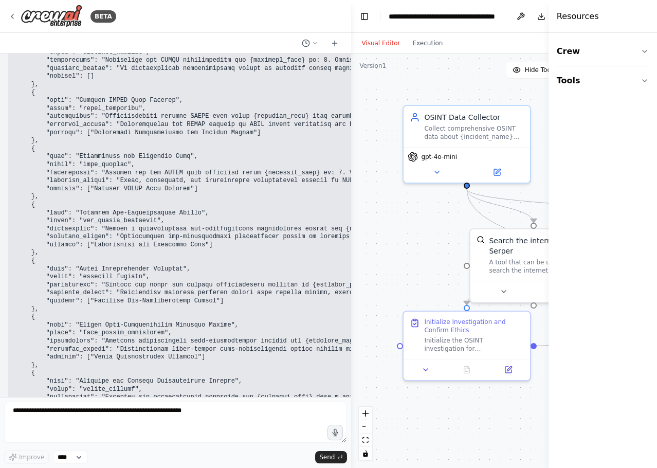
drag, startPoint x: 531, startPoint y: 89, endPoint x: 677, endPoint y: 99, distance: 145.8
click at [657, 99] on html "BETA Build a fully automated OSINT investigation system that: Receives a real c…" at bounding box center [328, 234] width 657 height 468
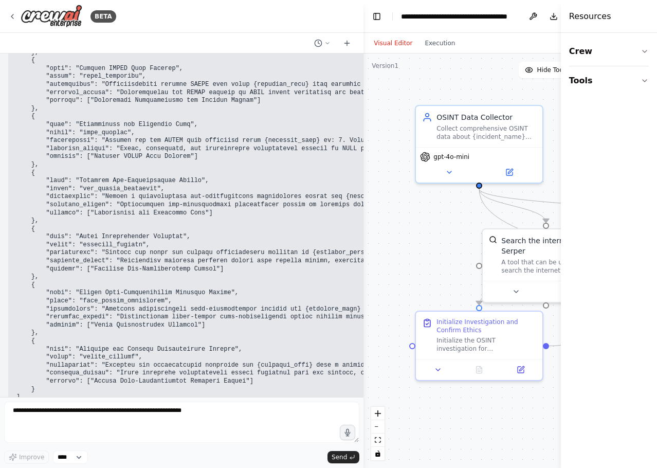
scroll to position [13541, 0]
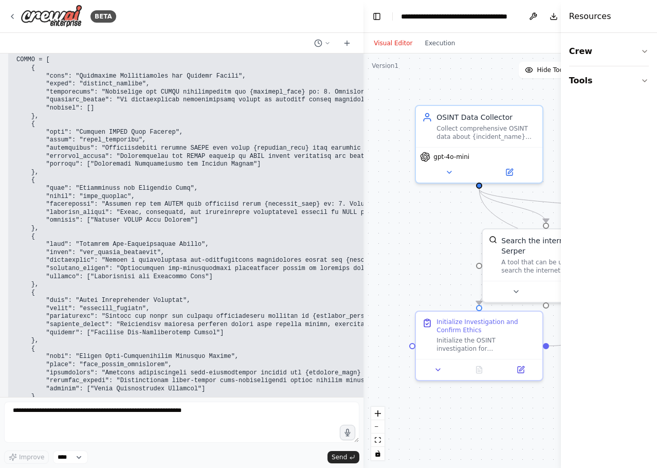
drag, startPoint x: 552, startPoint y: 32, endPoint x: 690, endPoint y: 40, distance: 138.0
click at [657, 40] on html "BETA Build a fully automated OSINT investigation system that: Receives a real c…" at bounding box center [328, 234] width 657 height 468
click at [375, 14] on button "Toggle Left Sidebar" at bounding box center [377, 16] width 14 height 14
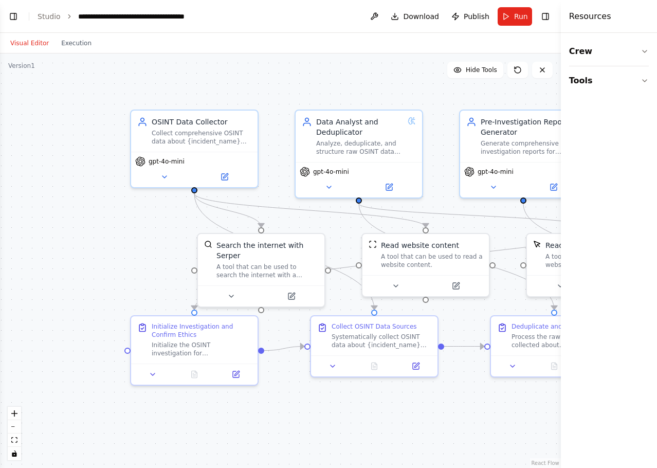
drag, startPoint x: 385, startPoint y: 409, endPoint x: 463, endPoint y: 414, distance: 78.3
click at [463, 414] on div ".deletable-edge-delete-btn { width: 20px; height: 20px; border: 0px solid #ffff…" at bounding box center [280, 260] width 561 height 414
click at [206, 130] on div "Collect comprehensive OSINT data about {incident_name} from multiple legal publ…" at bounding box center [201, 135] width 100 height 16
click at [163, 176] on icon at bounding box center [164, 175] width 4 height 2
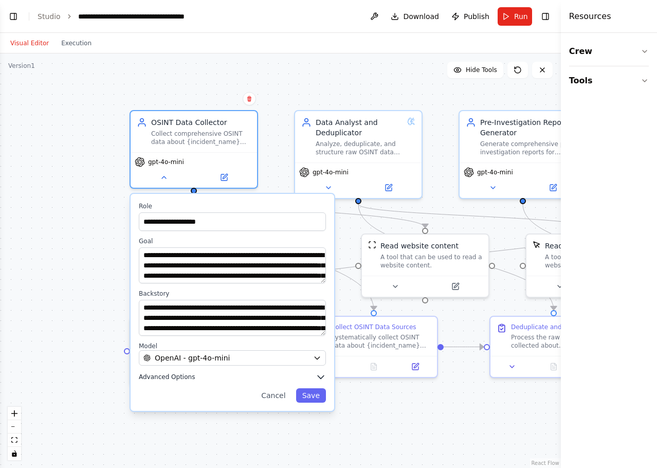
click at [177, 381] on button "Advanced Options" at bounding box center [232, 377] width 187 height 10
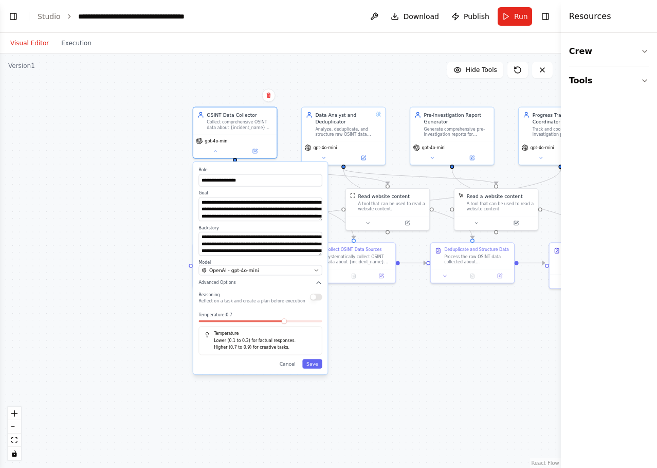
drag, startPoint x: 335, startPoint y: 402, endPoint x: 351, endPoint y: 337, distance: 66.8
click at [351, 337] on div "**********" at bounding box center [280, 260] width 561 height 414
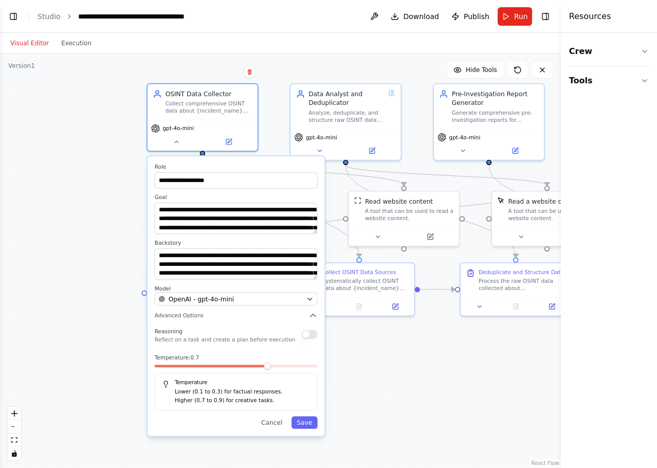
drag, startPoint x: 353, startPoint y: 338, endPoint x: 357, endPoint y: 384, distance: 46.4
click at [357, 384] on div "**********" at bounding box center [280, 260] width 561 height 414
drag, startPoint x: 214, startPoint y: 103, endPoint x: 100, endPoint y: 104, distance: 114.1
click at [100, 104] on div "**********" at bounding box center [280, 260] width 561 height 414
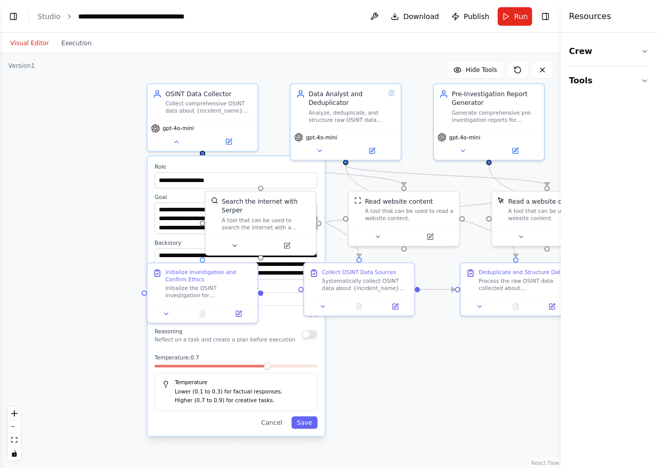
drag, startPoint x: 275, startPoint y: 422, endPoint x: 265, endPoint y: 406, distance: 19.8
click at [275, 421] on button "Cancel" at bounding box center [272, 422] width 32 height 12
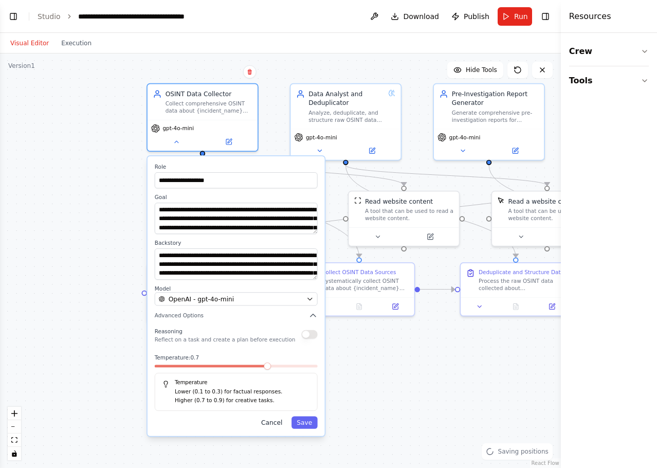
click at [277, 416] on button "Cancel" at bounding box center [272, 422] width 32 height 12
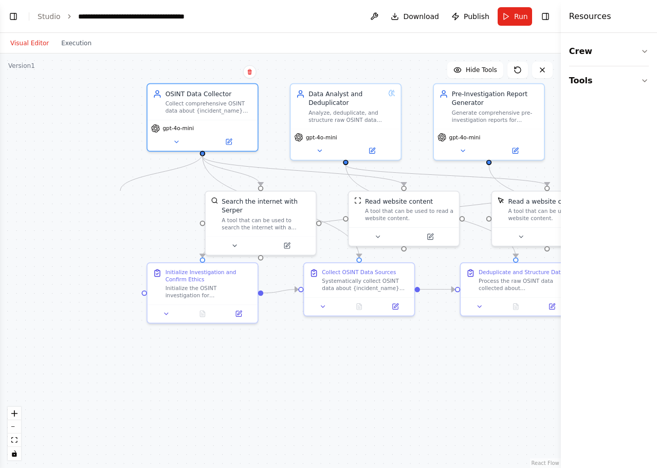
drag, startPoint x: 202, startPoint y: 153, endPoint x: 120, endPoint y: 191, distance: 90.1
click at [120, 191] on div ".deletable-edge-delete-btn { width: 20px; height: 20px; border: 0px solid #ffff…" at bounding box center [280, 260] width 561 height 414
click at [125, 212] on div ".deletable-edge-delete-btn { width: 20px; height: 20px; border: 0px solid #ffff…" at bounding box center [280, 260] width 561 height 414
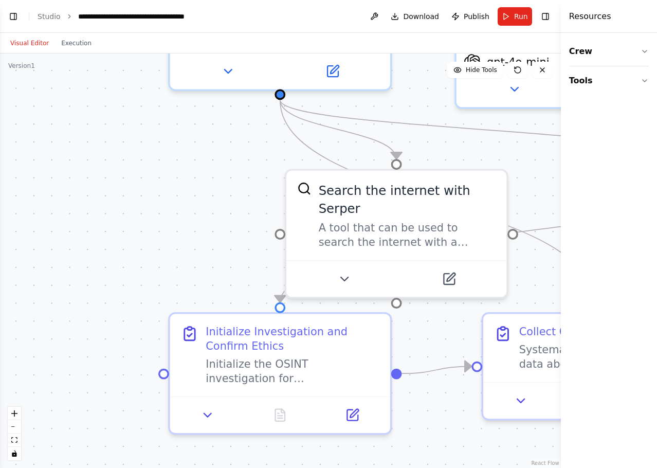
drag, startPoint x: 150, startPoint y: 210, endPoint x: 120, endPoint y: 205, distance: 30.3
click at [120, 205] on div ".deletable-edge-delete-btn { width: 20px; height: 20px; border: 0px solid #ffff…" at bounding box center [280, 260] width 561 height 414
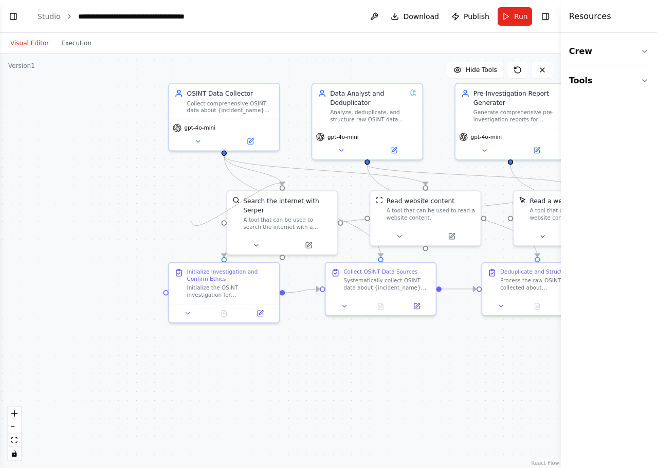
drag, startPoint x: 223, startPoint y: 218, endPoint x: 192, endPoint y: 221, distance: 31.5
click at [192, 221] on div ".deletable-edge-delete-btn { width: 20px; height: 20px; border: 0px solid #ffff…" at bounding box center [280, 260] width 561 height 414
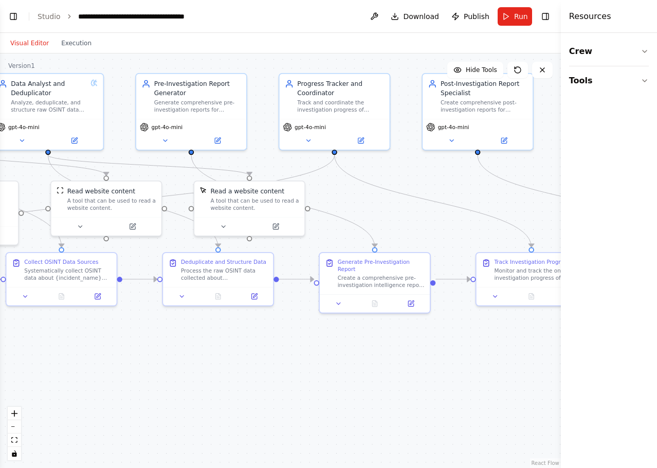
drag, startPoint x: 413, startPoint y: 368, endPoint x: 78, endPoint y: 354, distance: 335.9
click at [76, 355] on div ".deletable-edge-delete-btn { width: 20px; height: 20px; border: 0px solid #ffff…" at bounding box center [280, 260] width 561 height 414
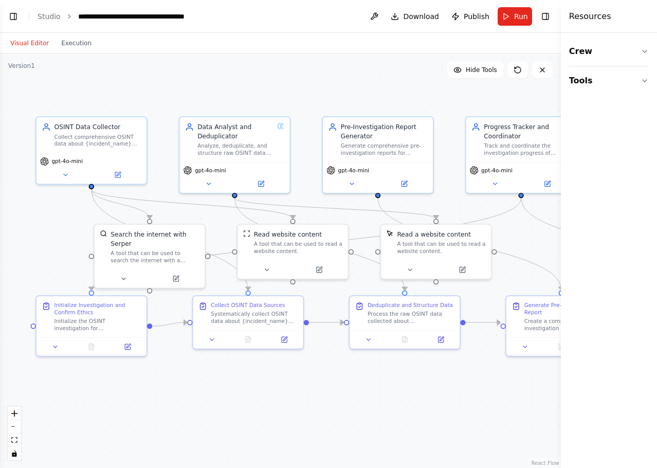
drag, startPoint x: 398, startPoint y: 362, endPoint x: 622, endPoint y: 380, distance: 224.8
click at [638, 384] on div "BETA Build a fully automated OSINT investigation system that: Receives a real c…" at bounding box center [328, 234] width 657 height 468
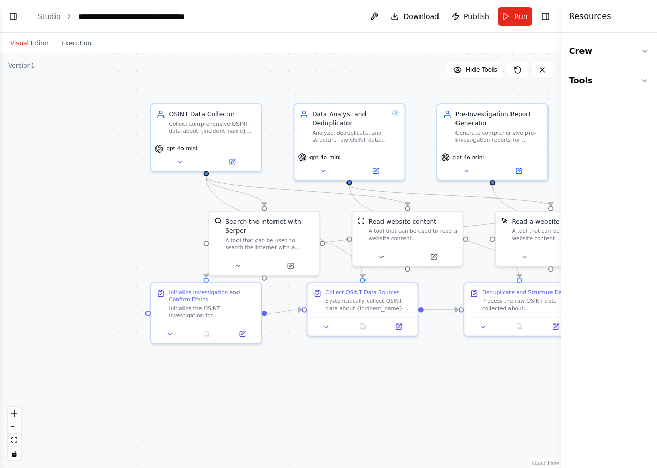
drag, startPoint x: 320, startPoint y: 367, endPoint x: 496, endPoint y: 352, distance: 177.0
click at [496, 352] on div ".deletable-edge-delete-btn { width: 20px; height: 20px; border: 0px solid #ffff…" at bounding box center [280, 260] width 561 height 414
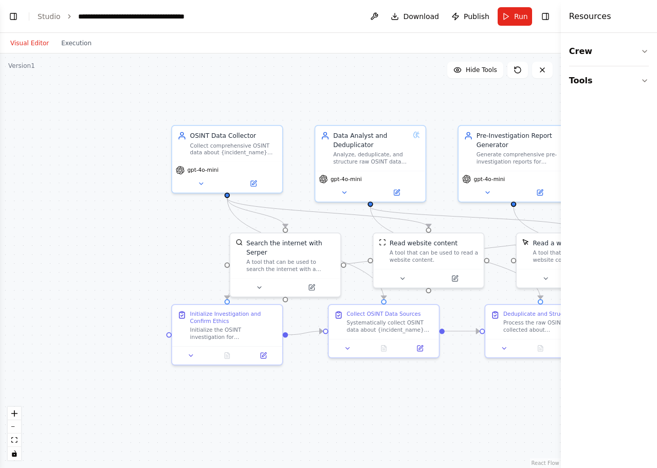
drag, startPoint x: 343, startPoint y: 367, endPoint x: 297, endPoint y: 392, distance: 52.0
click at [298, 392] on div ".deletable-edge-delete-btn { width: 20px; height: 20px; border: 0px solid #ffff…" at bounding box center [280, 260] width 561 height 414
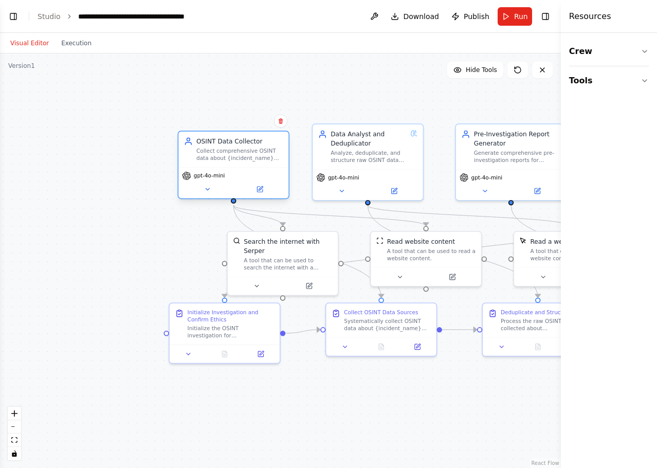
drag, startPoint x: 251, startPoint y: 134, endPoint x: 255, endPoint y: 141, distance: 8.3
click at [255, 141] on div "OSINT Data Collector" at bounding box center [239, 141] width 87 height 9
click at [267, 187] on button at bounding box center [259, 189] width 50 height 11
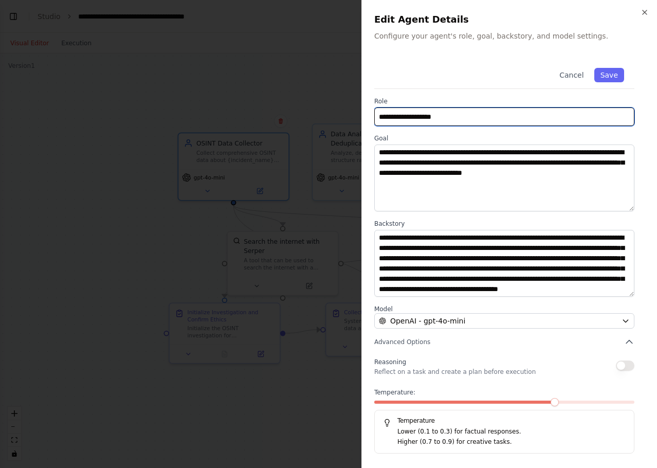
drag, startPoint x: 459, startPoint y: 117, endPoint x: 328, endPoint y: 119, distance: 131.1
click at [328, 119] on body "BETA Build a fully automated OSINT investigation system that: Receives a real c…" at bounding box center [328, 234] width 657 height 468
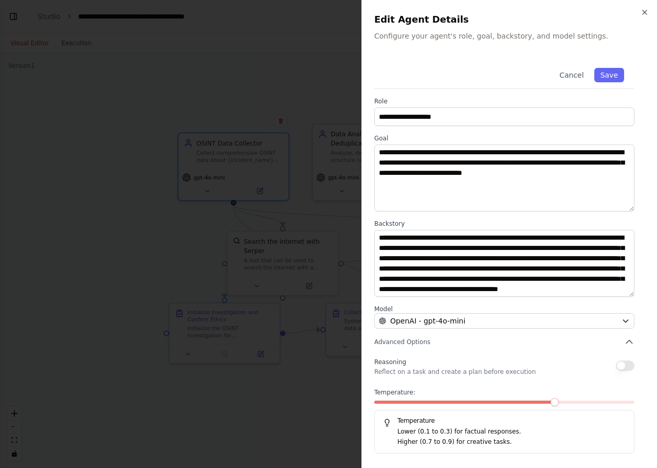
click at [298, 93] on div at bounding box center [328, 234] width 657 height 468
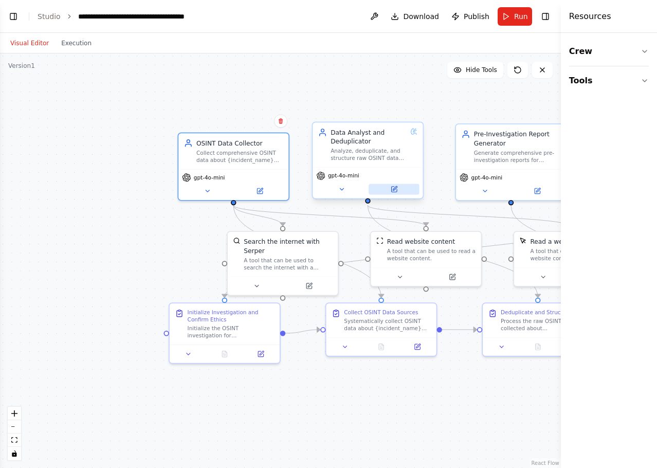
click at [397, 189] on icon at bounding box center [393, 189] width 7 height 7
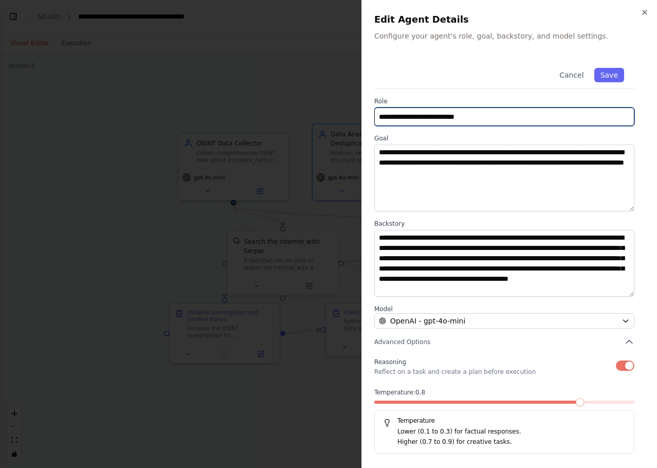
drag, startPoint x: 491, startPoint y: 117, endPoint x: 343, endPoint y: 122, distance: 147.6
click at [343, 123] on body "BETA Build a fully automated OSINT investigation system that: Receives a real c…" at bounding box center [328, 234] width 657 height 468
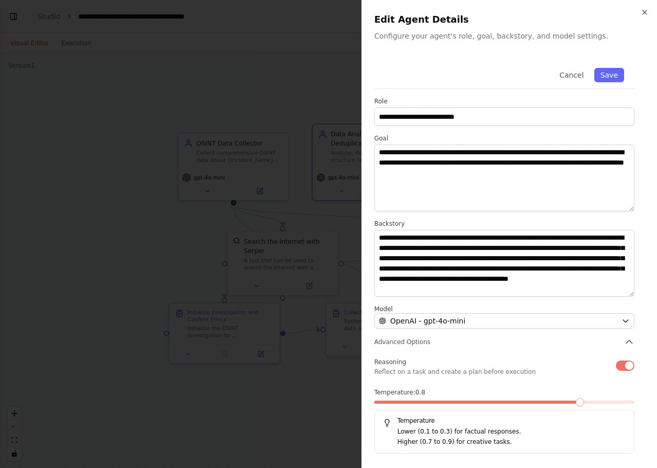
click at [306, 105] on div at bounding box center [328, 234] width 657 height 468
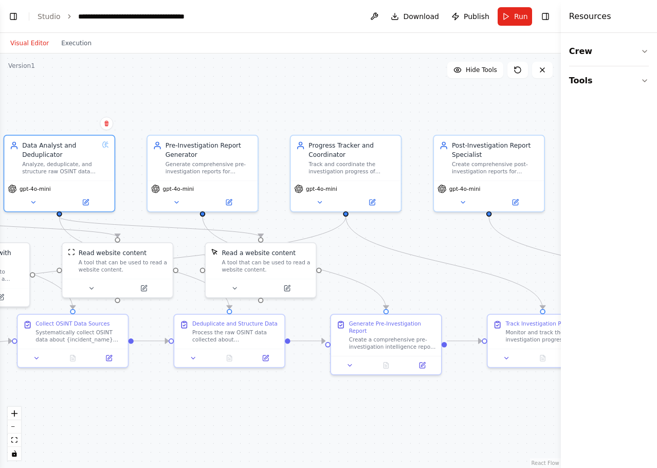
drag, startPoint x: 449, startPoint y: 194, endPoint x: 138, endPoint y: 204, distance: 311.1
click at [138, 205] on div ".deletable-edge-delete-btn { width: 20px; height: 20px; border: 0px solid #ffff…" at bounding box center [280, 260] width 561 height 414
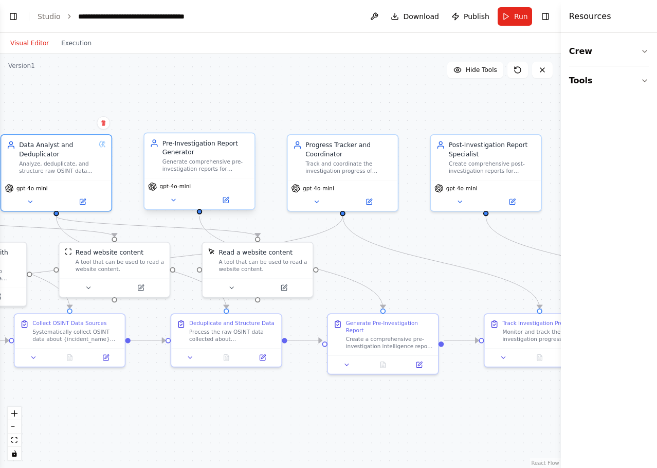
click at [187, 151] on div "Pre-Investigation Report Generator" at bounding box center [205, 148] width 87 height 18
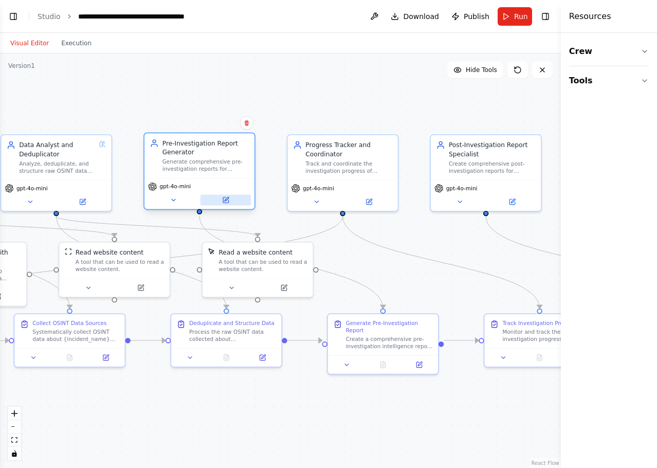
click at [224, 197] on icon at bounding box center [225, 199] width 5 height 5
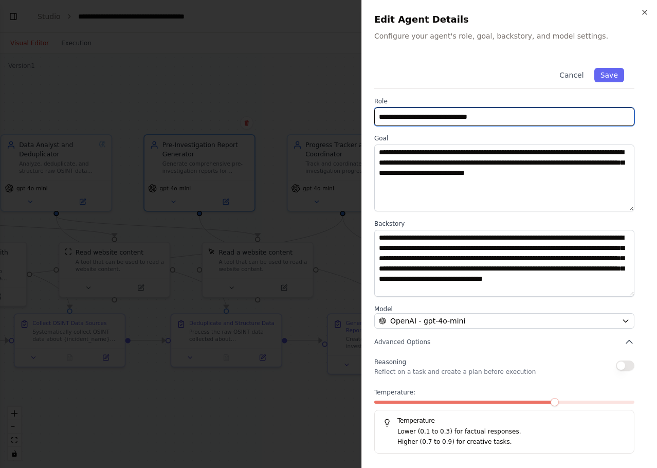
click at [509, 117] on input "**********" at bounding box center [504, 116] width 260 height 19
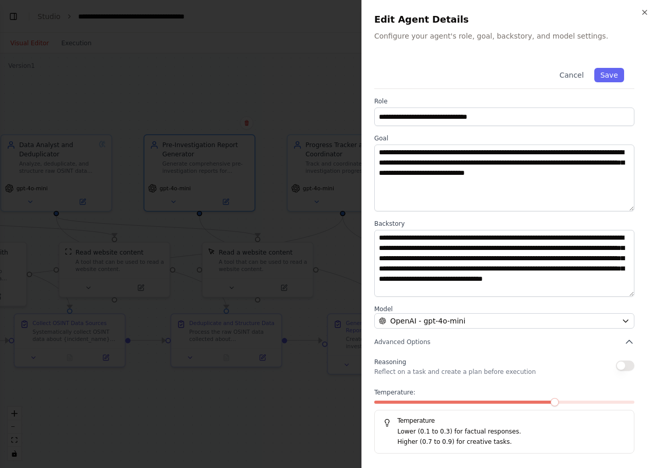
click at [280, 81] on div at bounding box center [328, 234] width 657 height 468
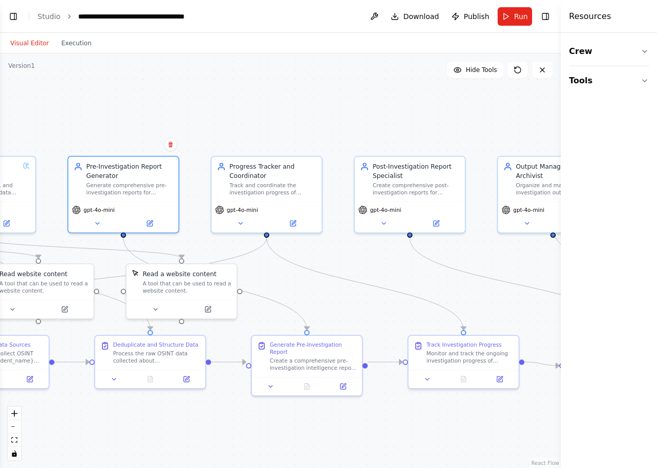
drag, startPoint x: 373, startPoint y: 114, endPoint x: 297, endPoint y: 135, distance: 79.1
click at [297, 135] on div ".deletable-edge-delete-btn { width: 20px; height: 20px; border: 0px solid #ffff…" at bounding box center [280, 260] width 561 height 414
click at [260, 173] on div "Progress Tracker and Coordinator" at bounding box center [272, 169] width 87 height 18
click at [298, 217] on button at bounding box center [292, 221] width 50 height 11
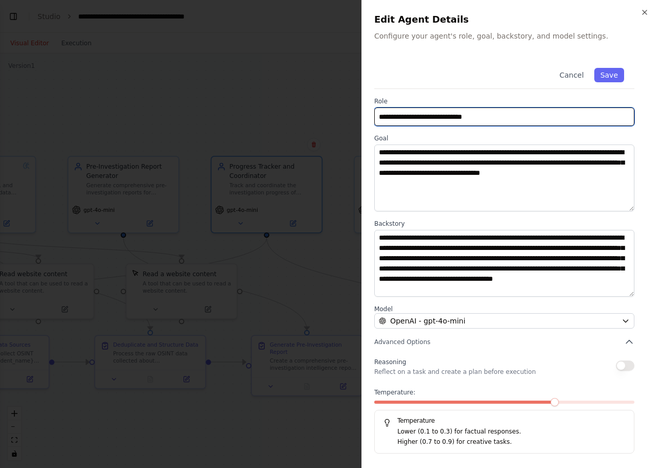
drag, startPoint x: 493, startPoint y: 115, endPoint x: 354, endPoint y: 117, distance: 139.8
click at [354, 117] on body "BETA Build a fully automated OSINT investigation system that: Receives a real c…" at bounding box center [328, 234] width 657 height 468
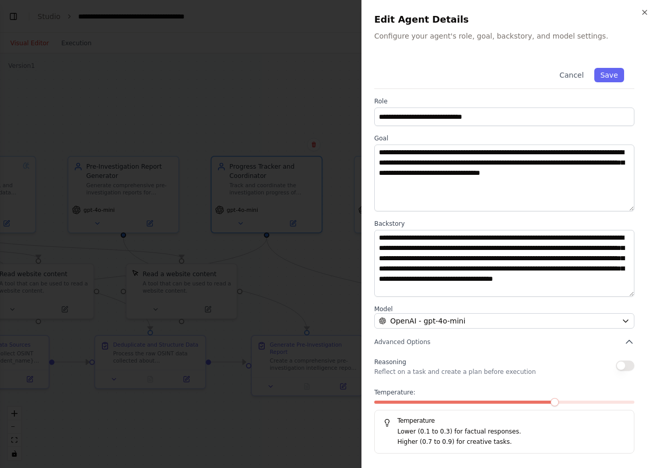
click at [265, 87] on div at bounding box center [328, 234] width 657 height 468
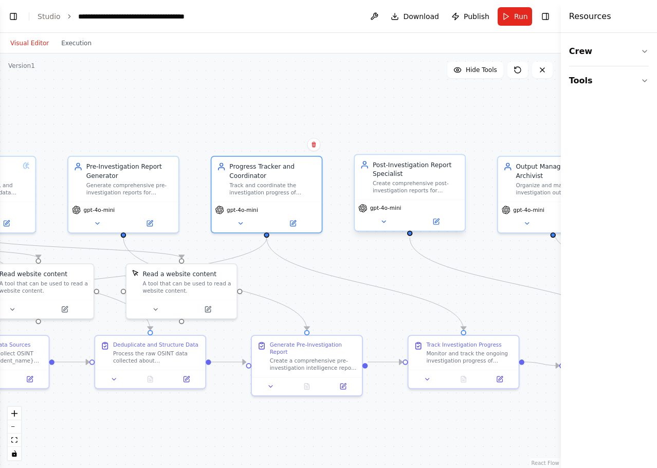
click at [390, 171] on div "Post-Investigation Report Specialist" at bounding box center [416, 169] width 87 height 18
click at [438, 222] on icon at bounding box center [435, 221] width 5 height 5
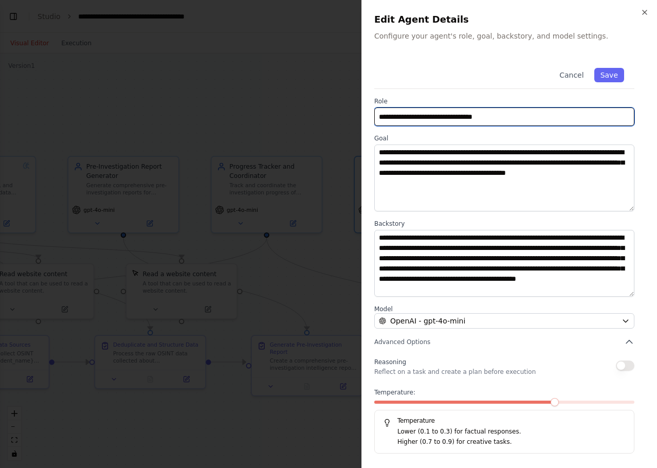
click at [499, 115] on input "**********" at bounding box center [504, 116] width 260 height 19
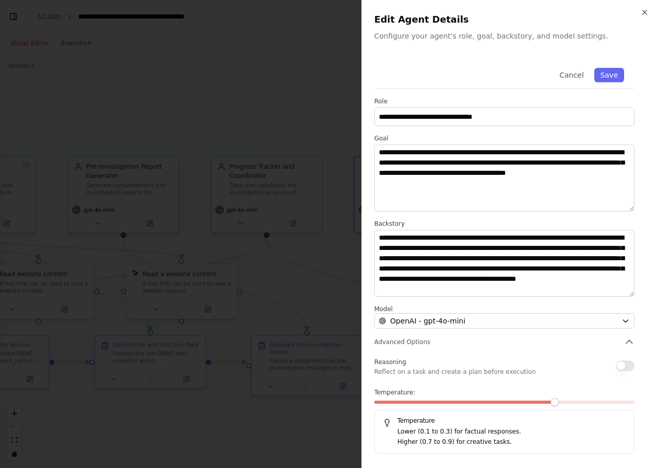
click at [299, 122] on div at bounding box center [328, 234] width 657 height 468
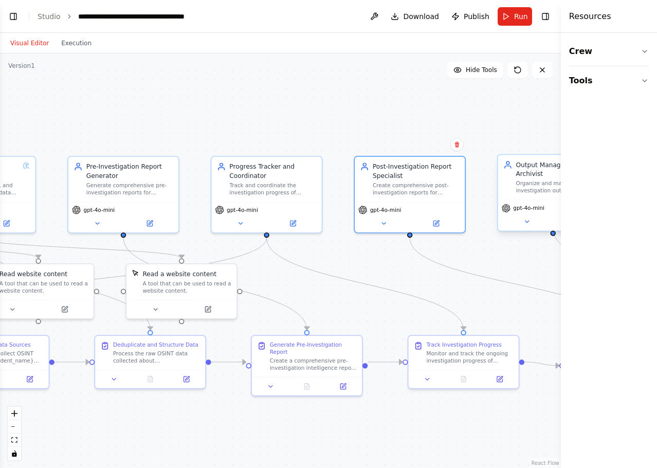
click at [529, 188] on div "Output Manager and Archivist Organize and manage all investigation outputs for …" at bounding box center [553, 177] width 110 height 45
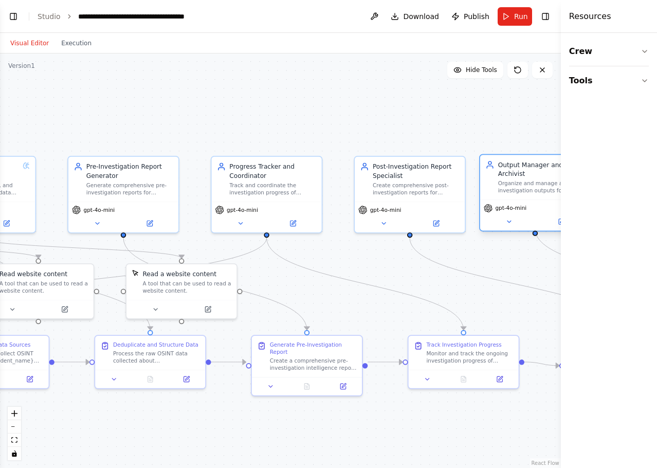
drag, startPoint x: 533, startPoint y: 178, endPoint x: 509, endPoint y: 182, distance: 24.5
click at [509, 182] on div "Organize and manage all investigation outputs for {incident_name} into a struct…" at bounding box center [541, 187] width 87 height 14
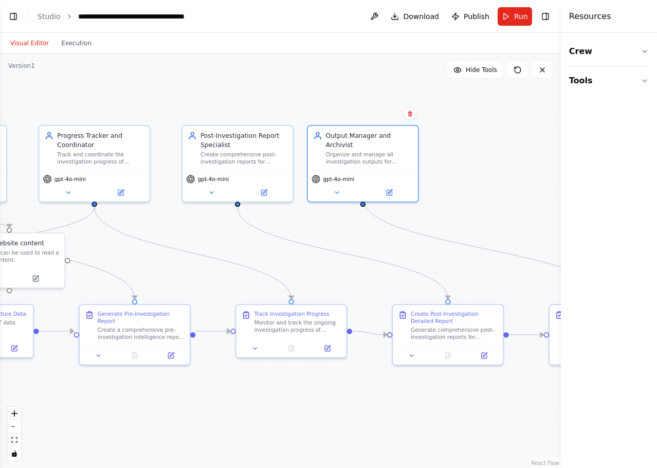
drag, startPoint x: 485, startPoint y: 136, endPoint x: 311, endPoint y: 104, distance: 177.2
click at [311, 104] on div ".deletable-edge-delete-btn { width: 20px; height: 20px; border: 0px solid #ffff…" at bounding box center [280, 260] width 561 height 414
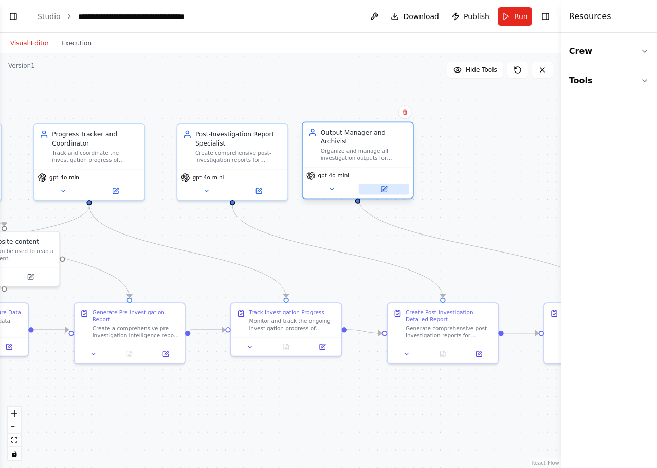
click at [385, 186] on icon at bounding box center [385, 188] width 4 height 4
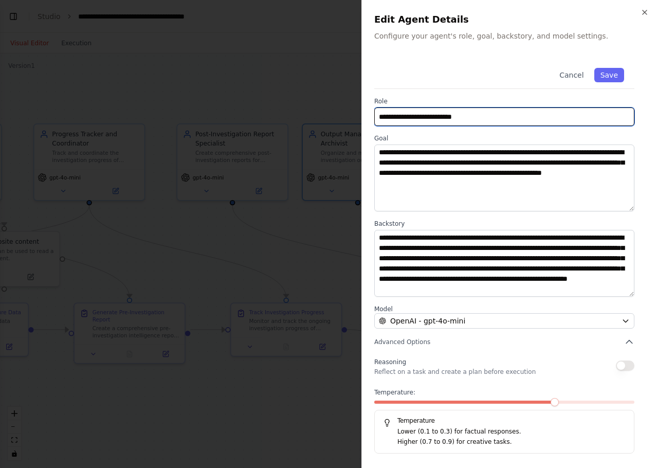
click at [493, 117] on input "**********" at bounding box center [504, 116] width 260 height 19
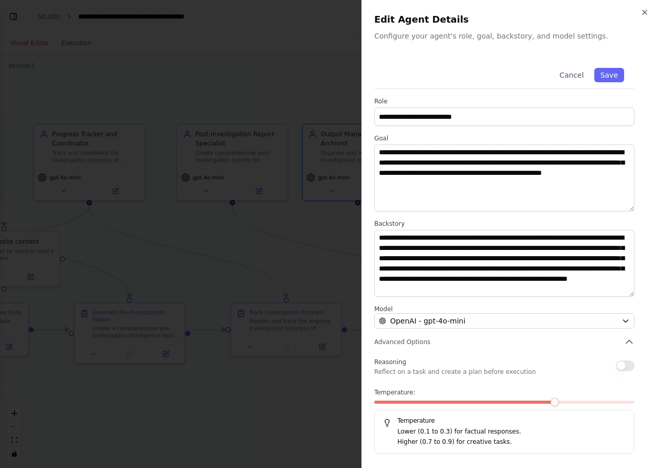
click at [324, 72] on div at bounding box center [328, 234] width 657 height 468
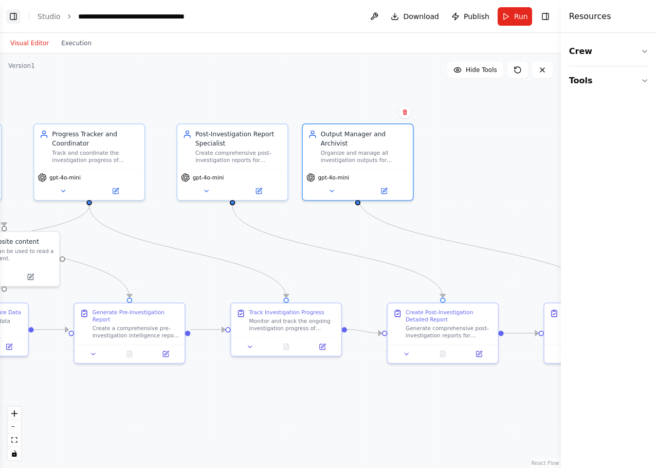
click at [12, 15] on button "Toggle Left Sidebar" at bounding box center [13, 16] width 14 height 14
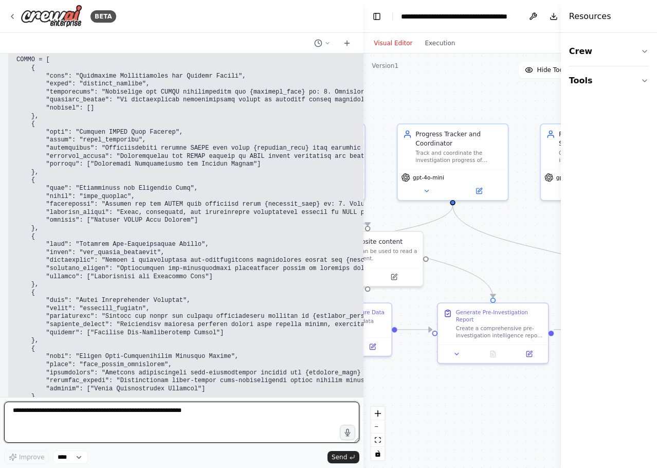
click at [191, 408] on textarea at bounding box center [181, 421] width 355 height 41
type textarea "**********"
